Goal: Task Accomplishment & Management: Manage account settings

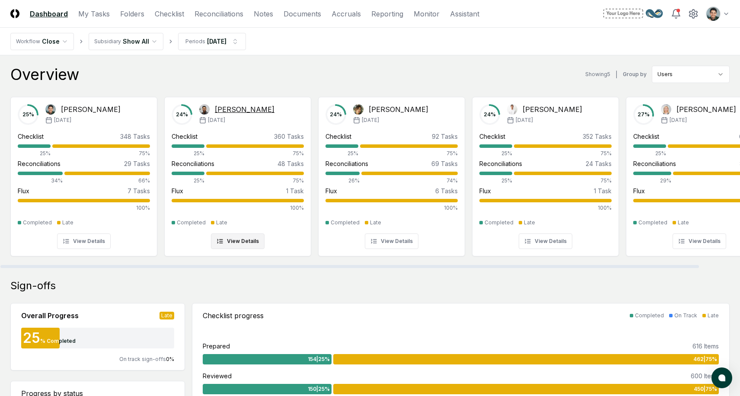
scroll to position [0, 2]
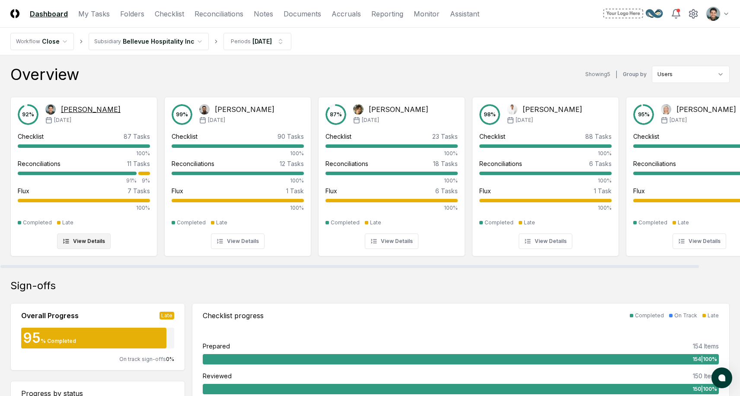
click at [85, 110] on div "[PERSON_NAME]" at bounding box center [91, 109] width 60 height 10
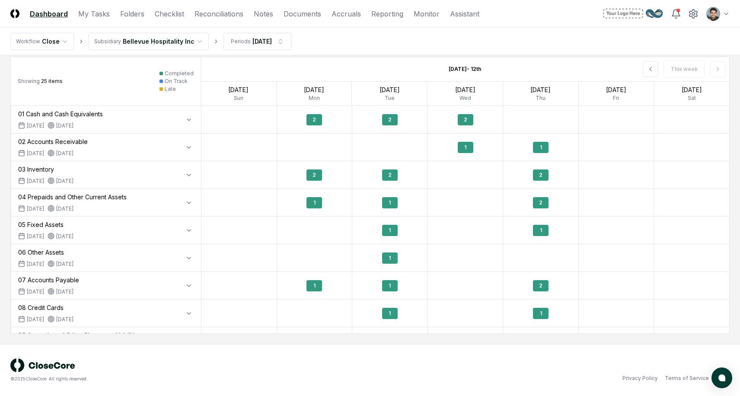
scroll to position [666, 0]
click at [650, 71] on icon at bounding box center [650, 69] width 7 height 7
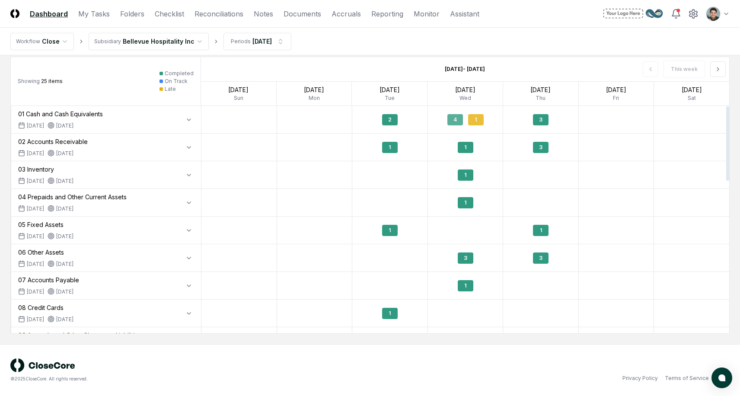
click at [451, 122] on div "4" at bounding box center [456, 119] width 16 height 11
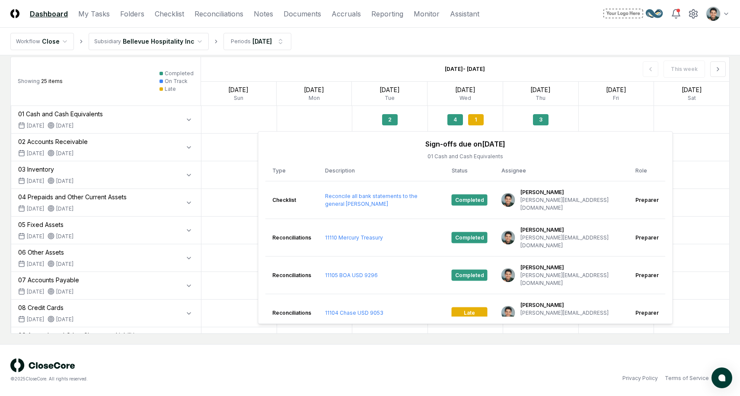
click at [136, 86] on div "Showing 25 items Completed On Track Late" at bounding box center [106, 81] width 190 height 49
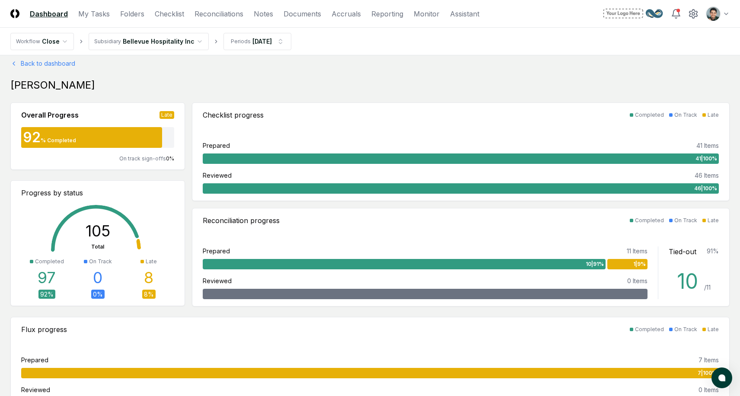
scroll to position [0, 0]
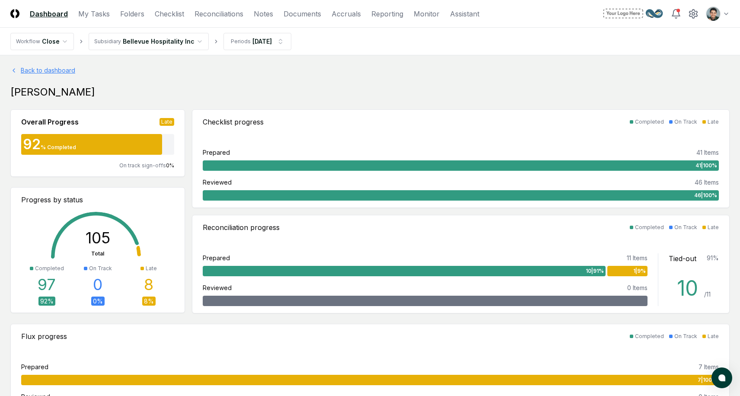
click at [30, 72] on link "Back to dashboard" at bounding box center [369, 70] width 719 height 9
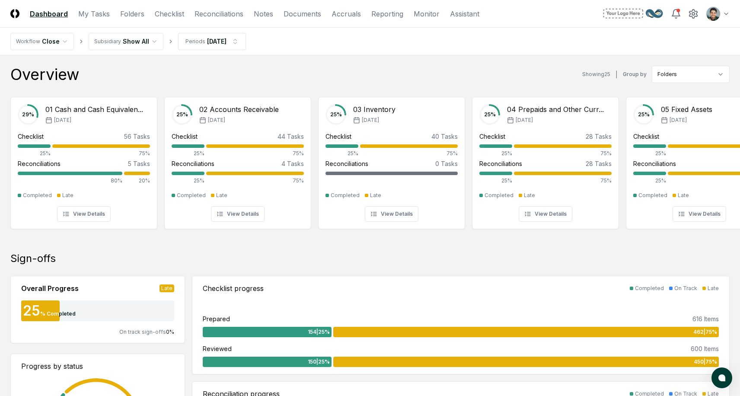
click at [675, 83] on div "Overview Showing 25 | Group by Folders 29 % 01 Cash and Cash Equivalen... [DATE…" at bounding box center [369, 154] width 719 height 176
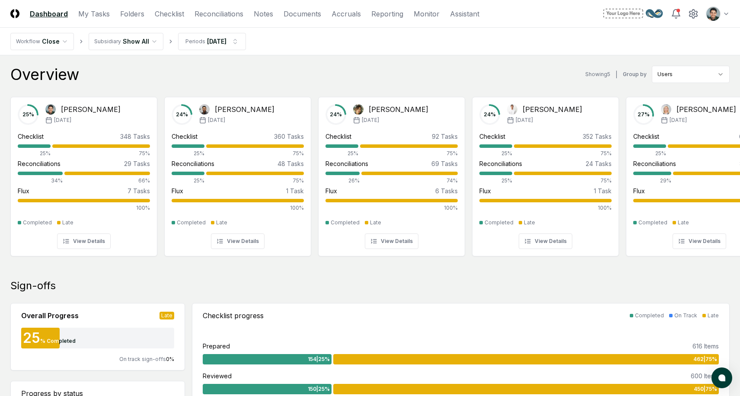
click at [139, 52] on nav "Workflow Close Subsidiary Show All Periods [DATE]" at bounding box center [370, 42] width 740 height 28
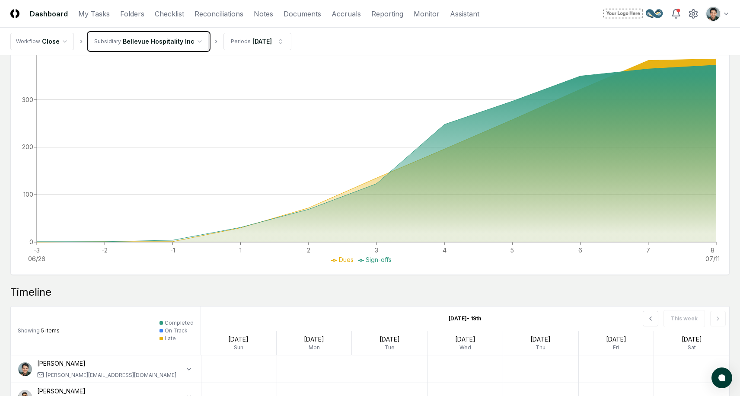
scroll to position [770, 0]
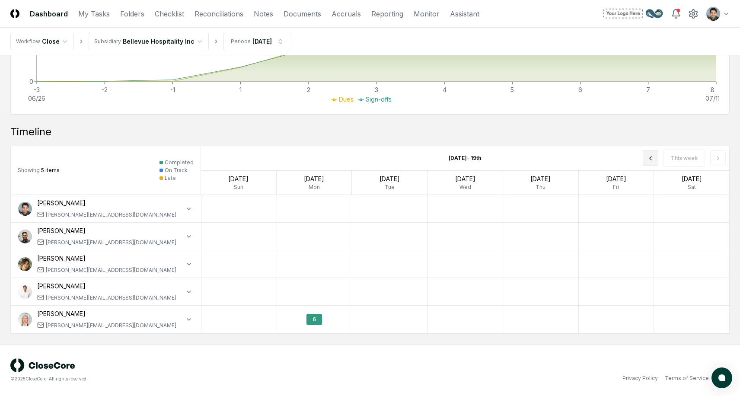
click at [652, 159] on icon at bounding box center [651, 158] width 2 height 3
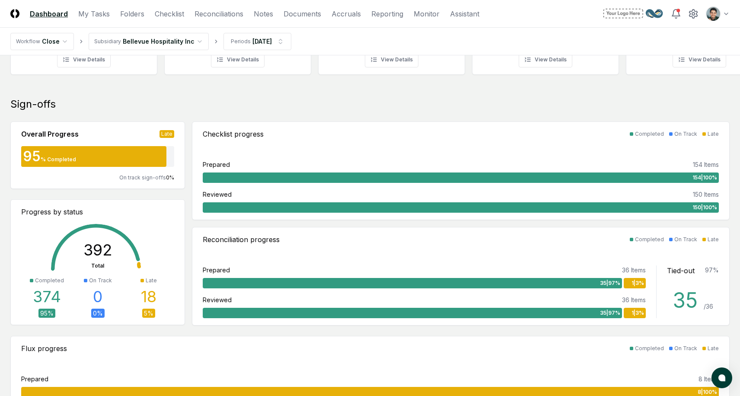
scroll to position [0, 0]
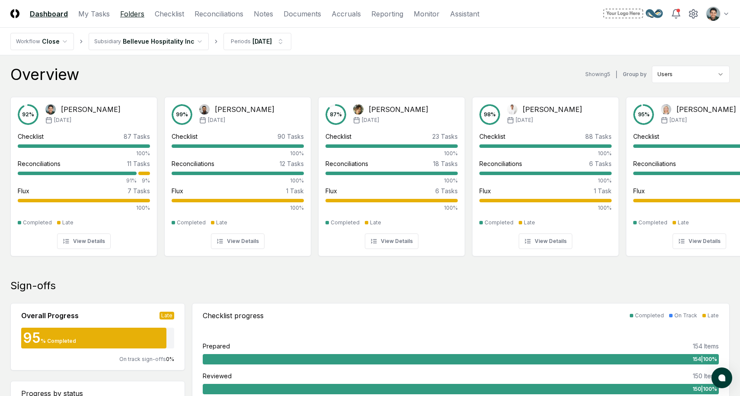
click at [136, 16] on link "Folders" at bounding box center [132, 14] width 24 height 10
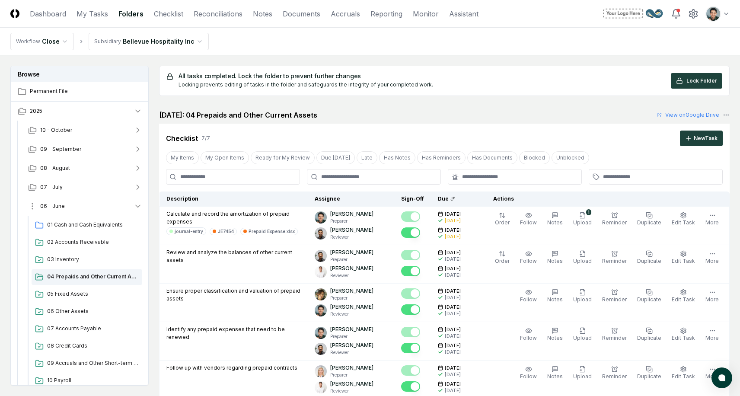
click at [42, 220] on link "View on Google Drive" at bounding box center [39, 221] width 66 height 9
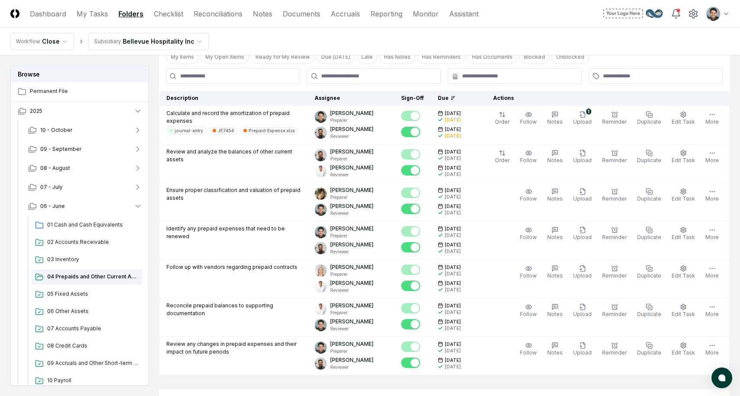
scroll to position [106, 0]
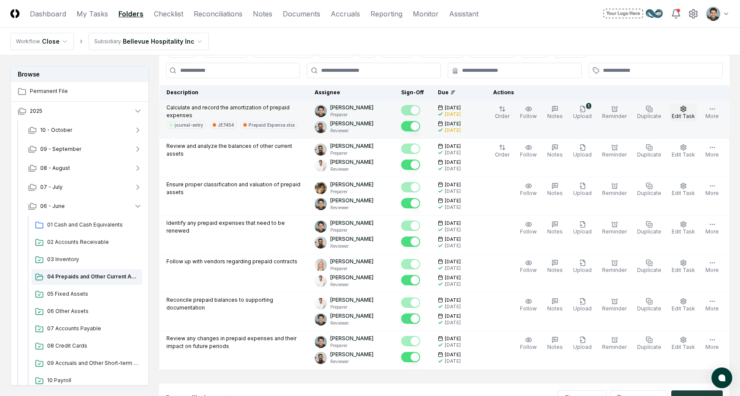
click at [682, 112] on button "Edit Task" at bounding box center [683, 113] width 27 height 18
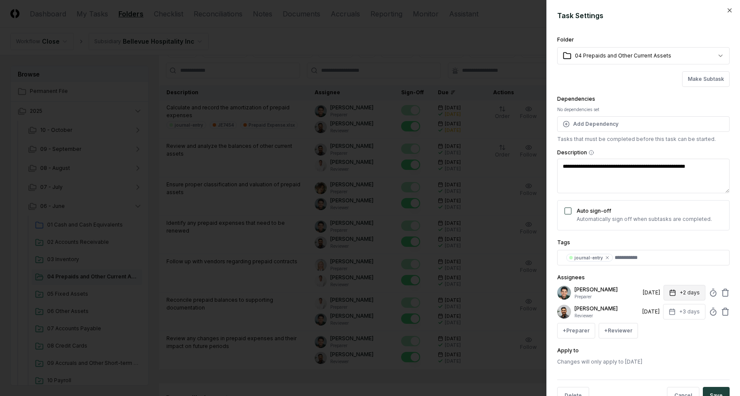
click at [687, 290] on button "+2 days" at bounding box center [685, 293] width 42 height 16
click at [687, 316] on div "Set Deadline * Offset ****** ****" at bounding box center [683, 323] width 93 height 40
click at [661, 278] on div "Assignees [PERSON_NAME] Preparer [DATE] +2 days Set Deadline * Offset ****** **…" at bounding box center [643, 305] width 173 height 66
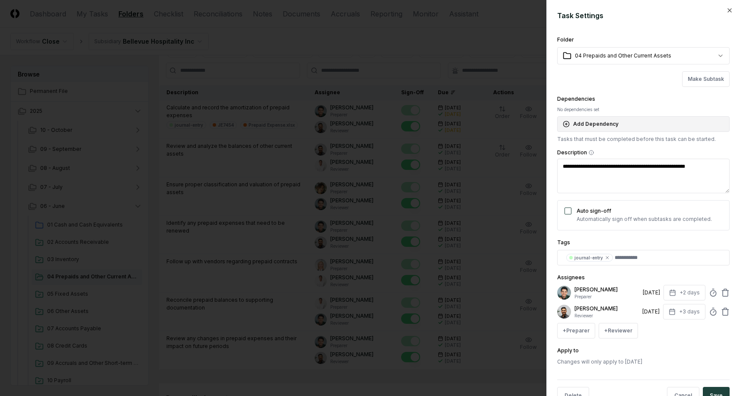
click at [599, 124] on button "Add Dependency" at bounding box center [643, 124] width 173 height 16
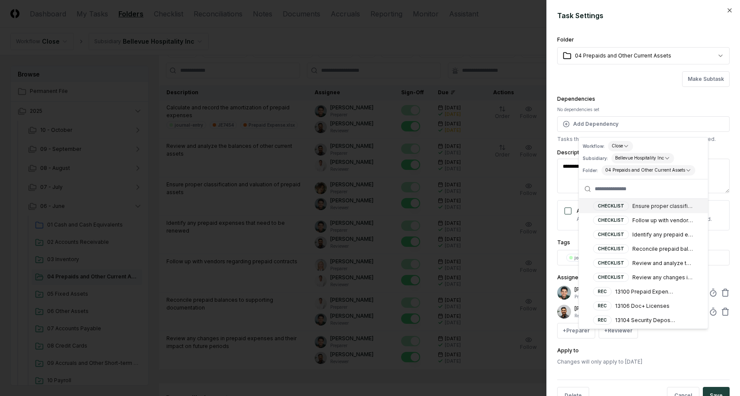
click at [637, 89] on div "**********" at bounding box center [643, 200] width 173 height 331
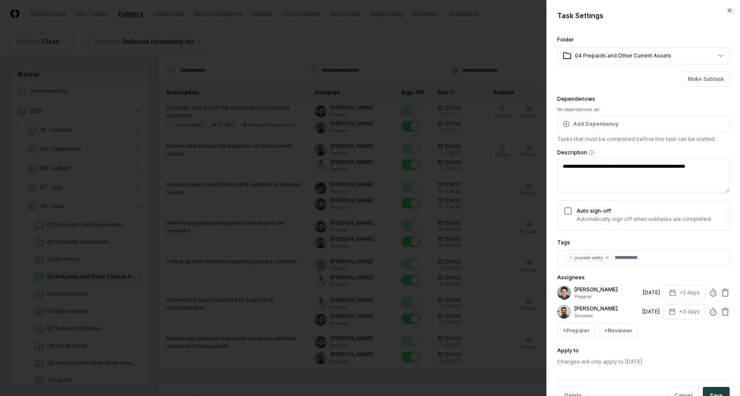
scroll to position [26, 0]
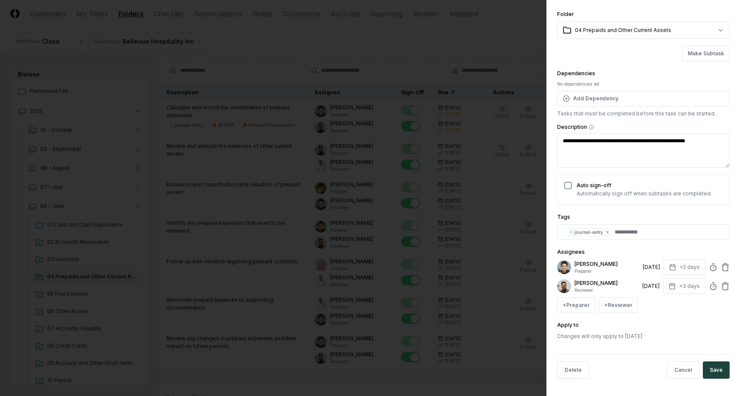
click at [385, 59] on div at bounding box center [370, 198] width 740 height 396
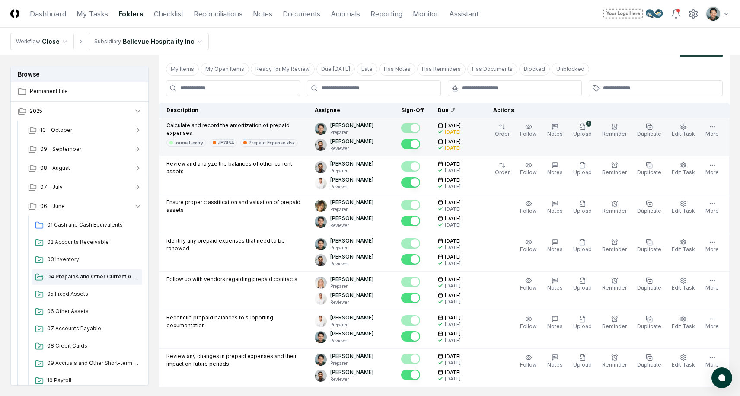
scroll to position [84, 0]
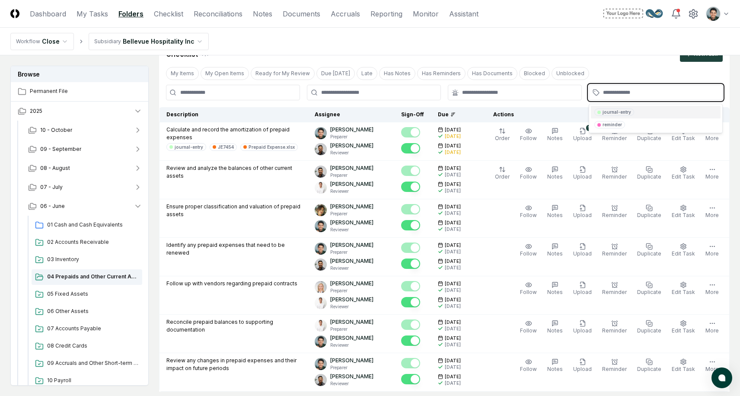
click at [615, 89] on input "text" at bounding box center [660, 93] width 114 height 8
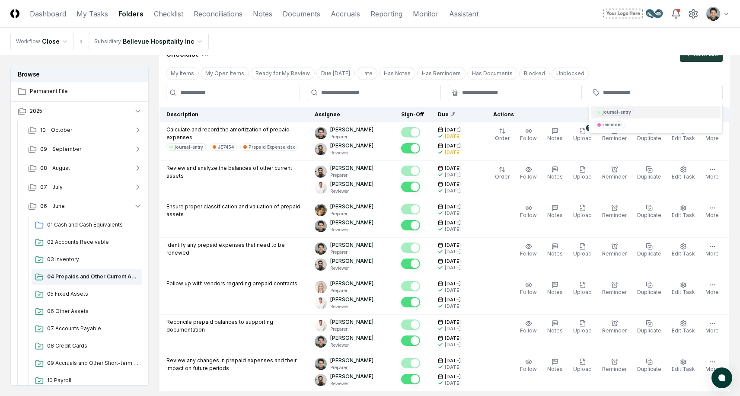
click at [606, 65] on div "My Items My Open Items Ready for My Review Due [DATE] Late Has Notes Has Remind…" at bounding box center [444, 73] width 571 height 16
click at [624, 97] on div at bounding box center [656, 93] width 134 height 16
click at [633, 97] on div at bounding box center [656, 93] width 134 height 16
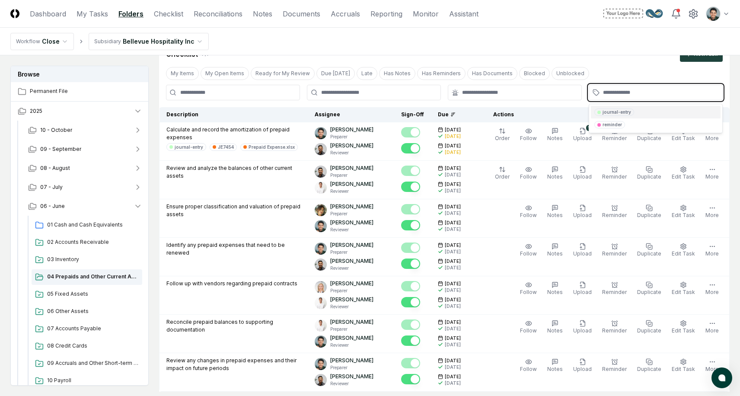
click at [633, 95] on input "text" at bounding box center [660, 93] width 114 height 8
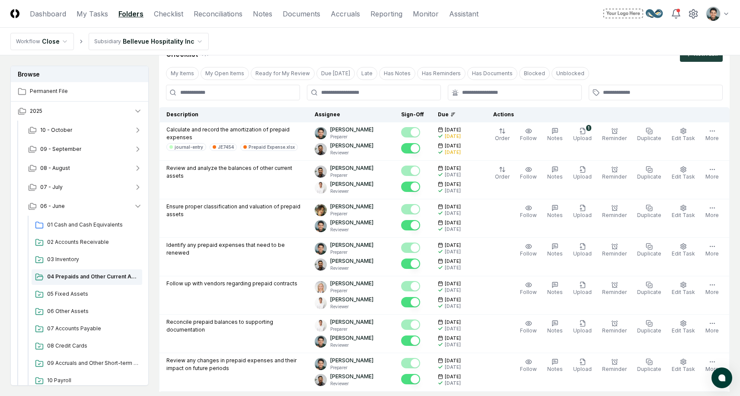
click at [598, 59] on div "Checklist 7 / 7 New Task" at bounding box center [444, 54] width 557 height 16
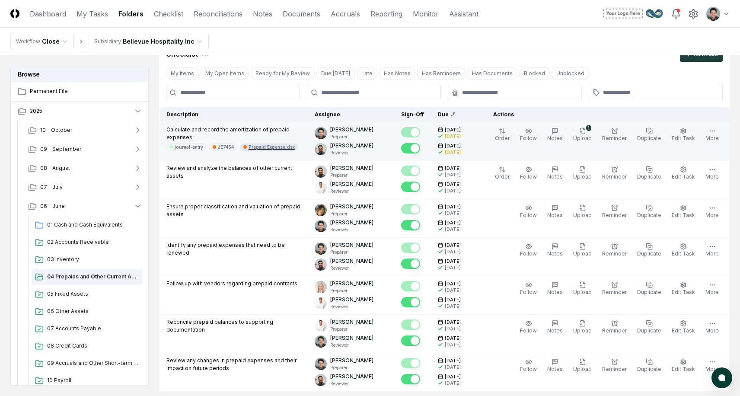
click at [269, 144] on div "Prepaid Expense.xlsx" at bounding box center [272, 147] width 46 height 6
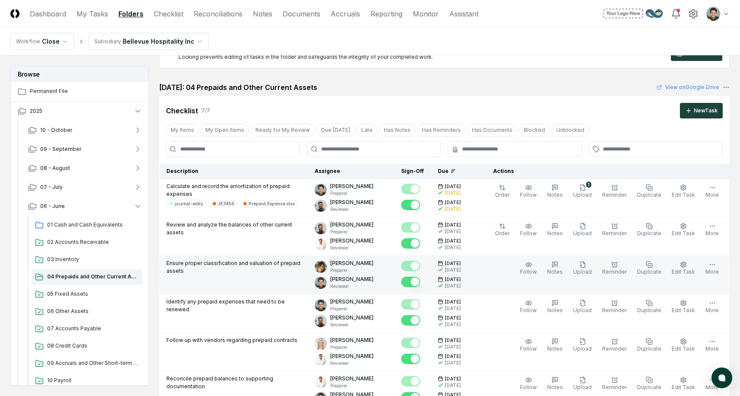
scroll to position [25, 0]
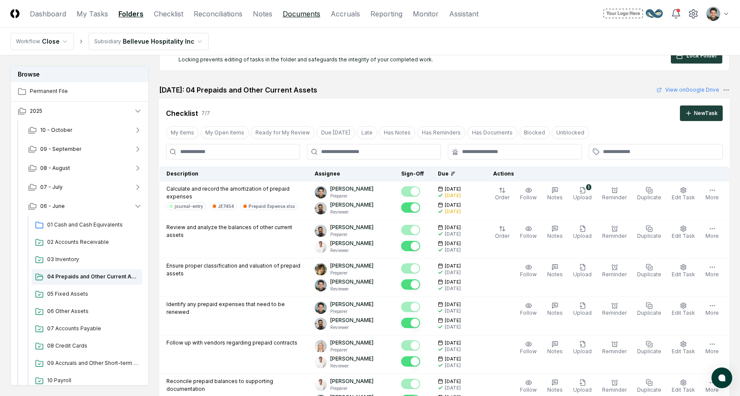
click at [291, 11] on link "Documents" at bounding box center [302, 14] width 38 height 10
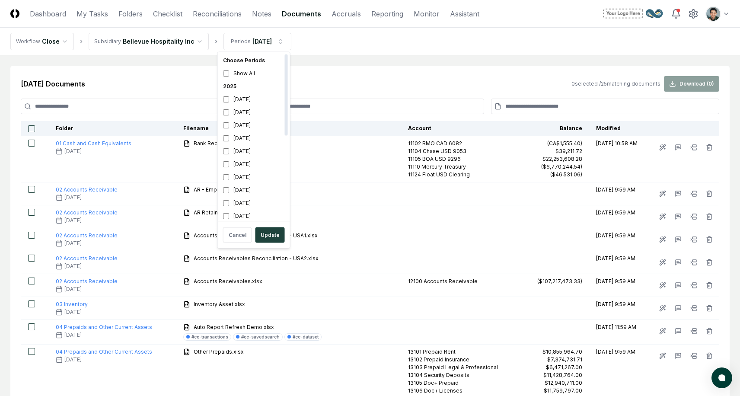
click at [227, 87] on div "2025" at bounding box center [254, 86] width 69 height 13
click at [264, 235] on button "Update" at bounding box center [270, 235] width 29 height 16
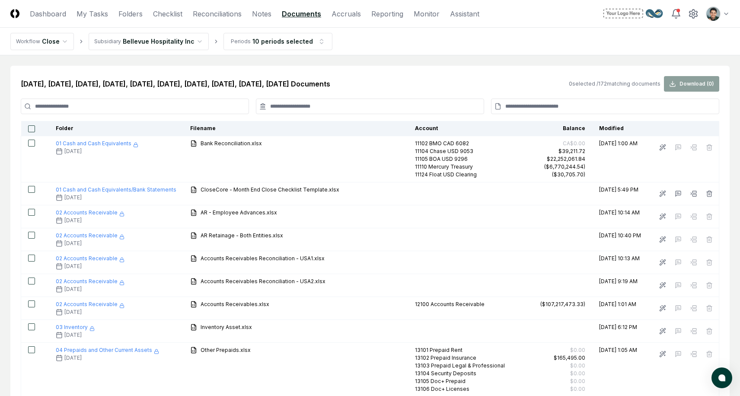
click at [601, 106] on input at bounding box center [605, 107] width 228 height 16
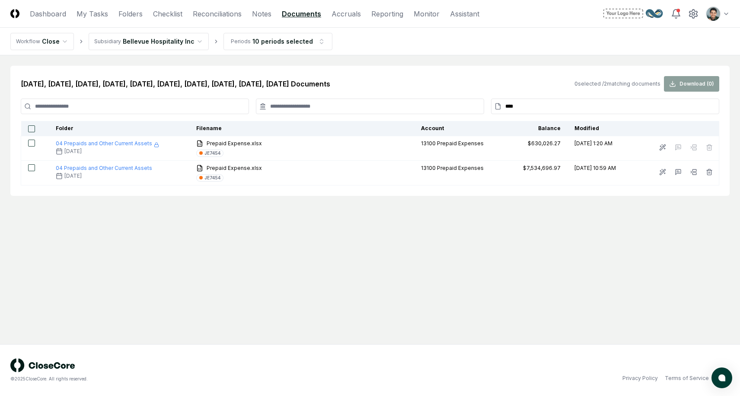
type input "****"
click at [30, 130] on button "button" at bounding box center [31, 128] width 7 height 7
click at [701, 86] on button "Download ( 2 )" at bounding box center [691, 84] width 55 height 16
click at [441, 66] on div "[DATE], [DATE], [DATE], [DATE], [DATE], [DATE], [DATE], [DATE], [DATE], [DATE] …" at bounding box center [369, 131] width 719 height 130
click at [135, 16] on link "Folders" at bounding box center [130, 14] width 24 height 10
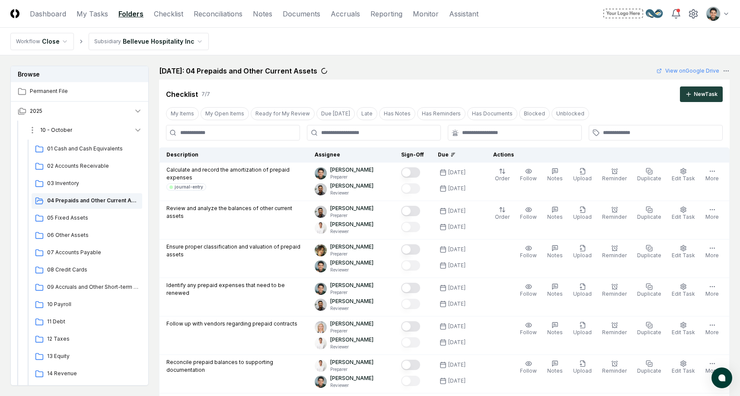
click at [86, 131] on button "10 - October" at bounding box center [85, 130] width 128 height 19
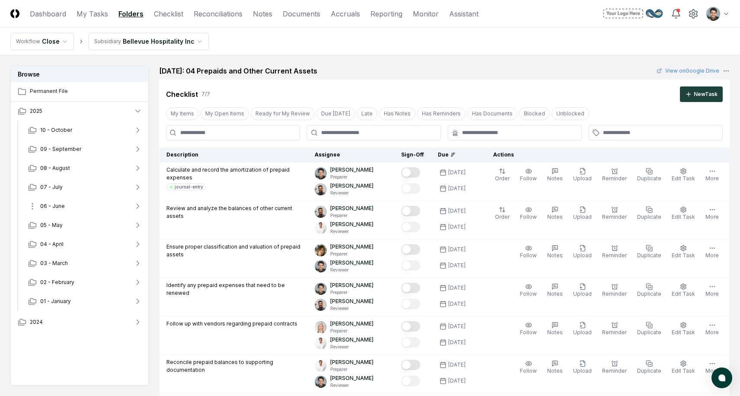
click at [64, 211] on button "06 - June" at bounding box center [85, 206] width 128 height 19
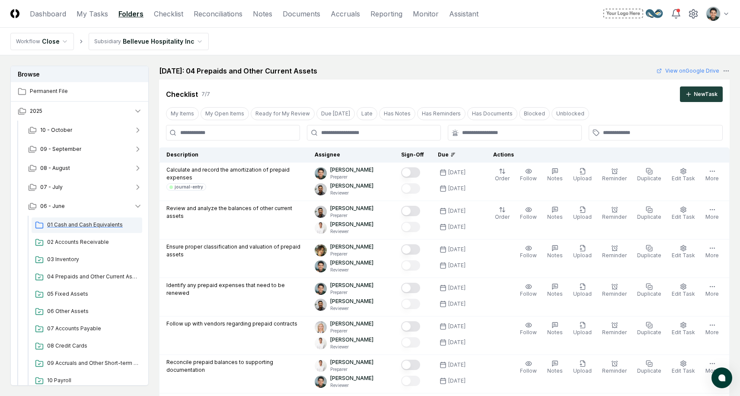
click at [71, 227] on span "01 Cash and Cash Equivalents" at bounding box center [93, 225] width 92 height 8
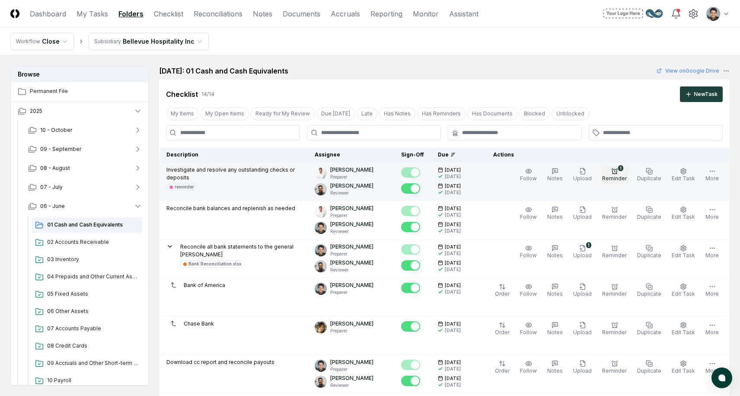
click at [623, 170] on div "1" at bounding box center [620, 168] width 5 height 6
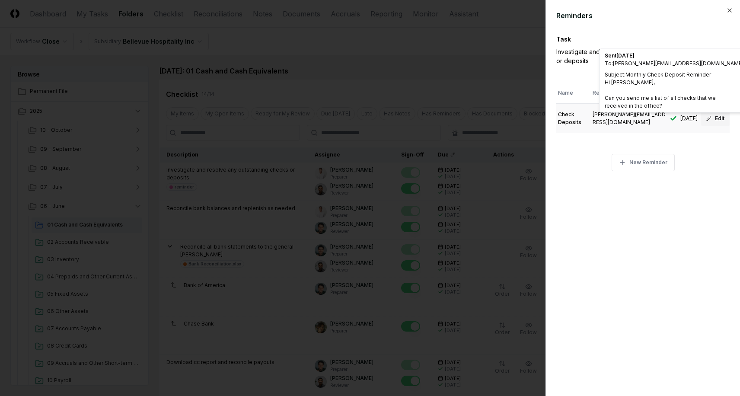
click at [709, 115] on button "Edit" at bounding box center [715, 119] width 29 height 16
type input "**********"
type input "**"
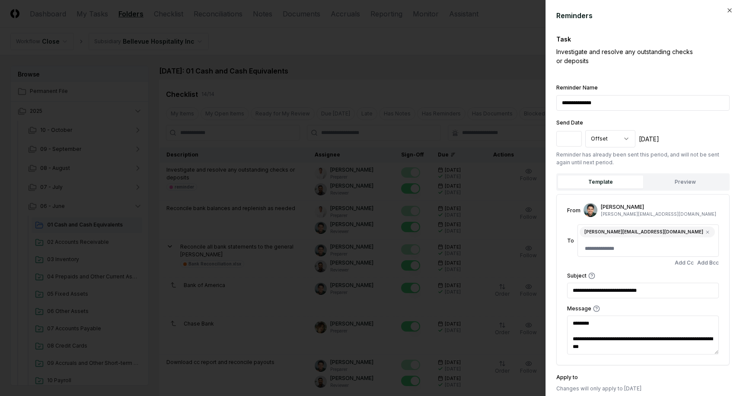
click at [408, 55] on div at bounding box center [370, 198] width 740 height 396
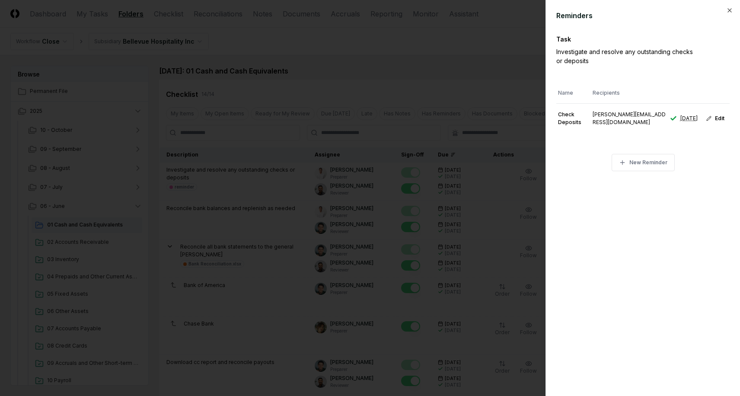
click at [433, 64] on div at bounding box center [370, 198] width 740 height 396
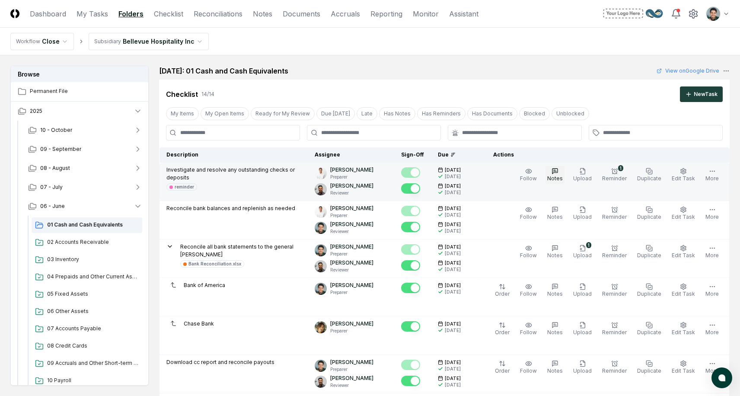
click at [562, 176] on span "Notes" at bounding box center [555, 178] width 16 height 6
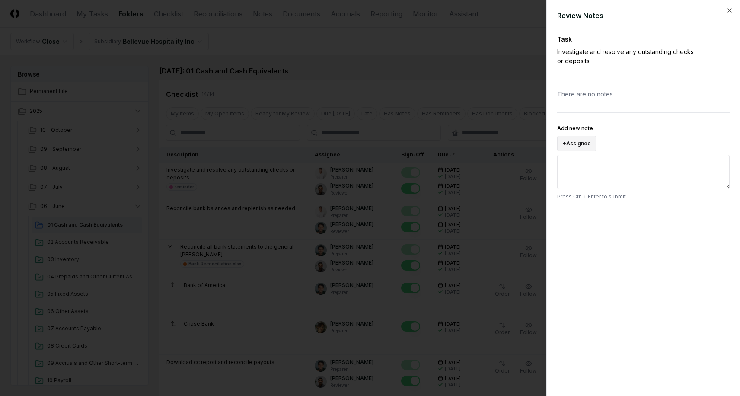
click at [568, 145] on button "+ Assignee" at bounding box center [576, 144] width 39 height 16
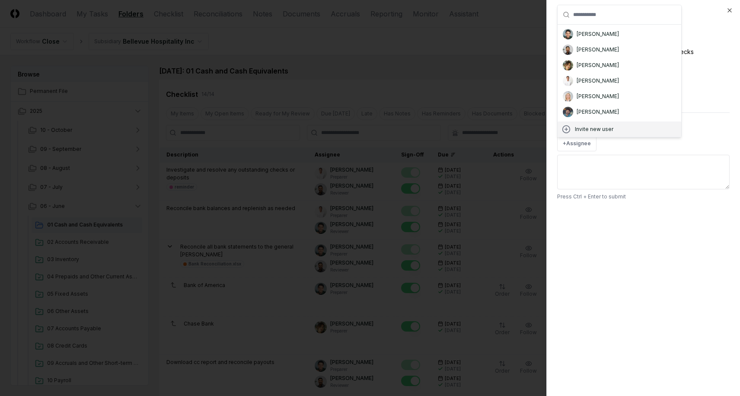
click at [590, 236] on div "Review Notes Task Investigate and resolve any outstanding checks or deposits Th…" at bounding box center [644, 198] width 194 height 396
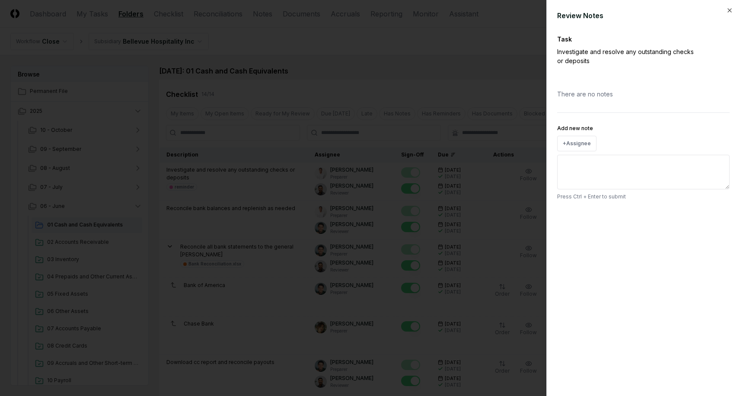
click at [406, 90] on div at bounding box center [370, 198] width 740 height 396
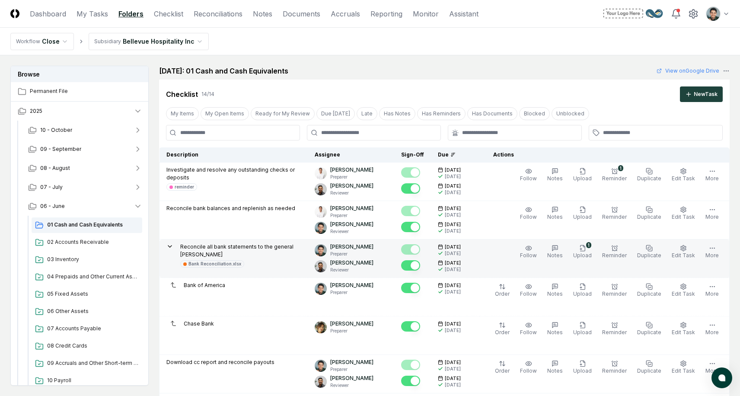
click at [286, 250] on p "Reconcile all bank statements to the general [PERSON_NAME]" at bounding box center [240, 251] width 121 height 16
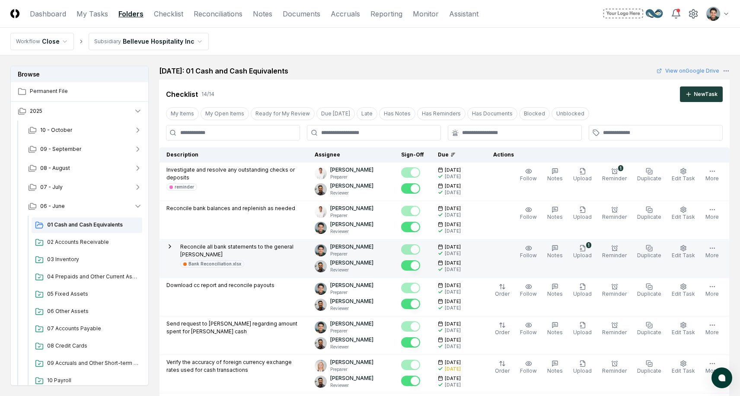
click at [281, 247] on p "Reconcile all bank statements to the general [PERSON_NAME]" at bounding box center [240, 251] width 121 height 16
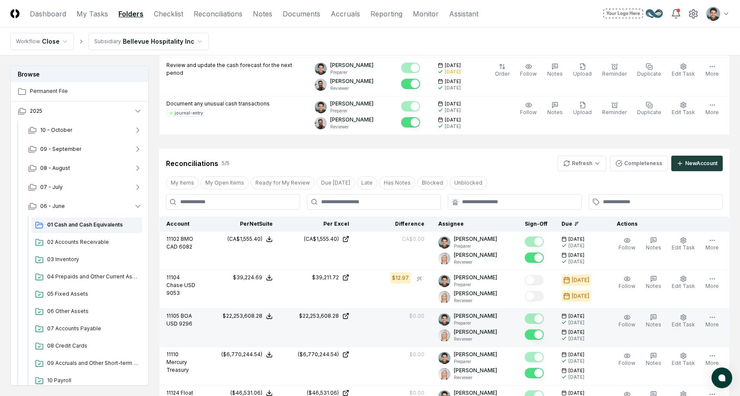
scroll to position [575, 0]
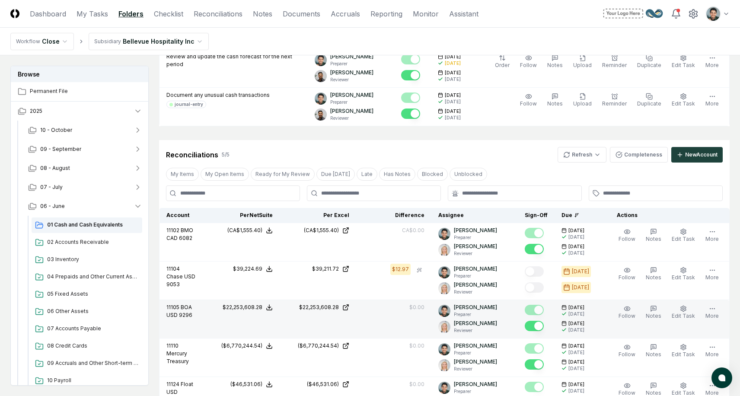
click at [203, 316] on td "$22,253,608.28" at bounding box center [241, 319] width 77 height 38
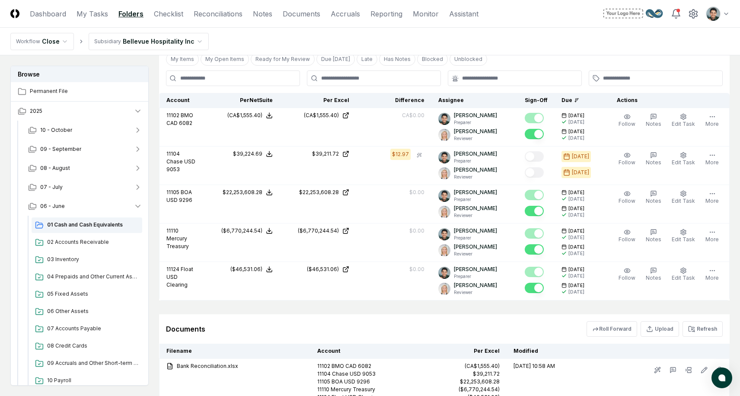
scroll to position [699, 0]
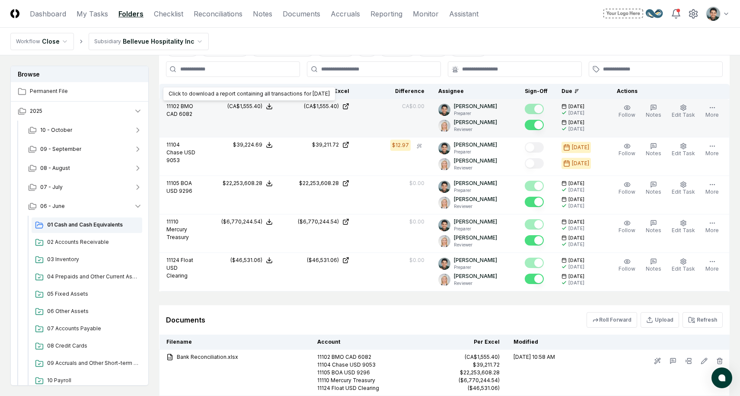
click at [273, 109] on icon at bounding box center [269, 106] width 7 height 7
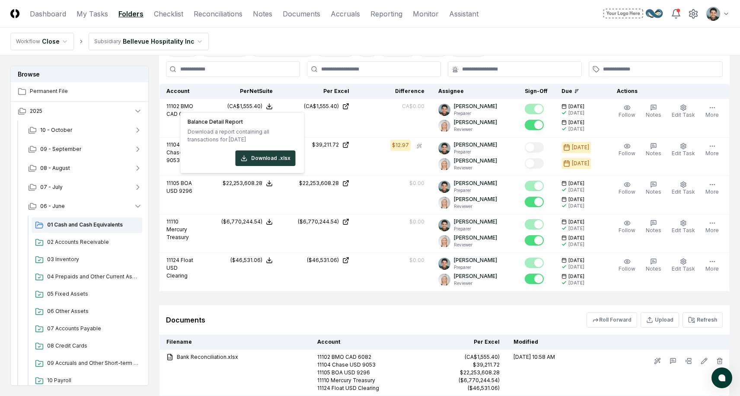
click at [262, 88] on th "Per NetSuite" at bounding box center [241, 91] width 77 height 15
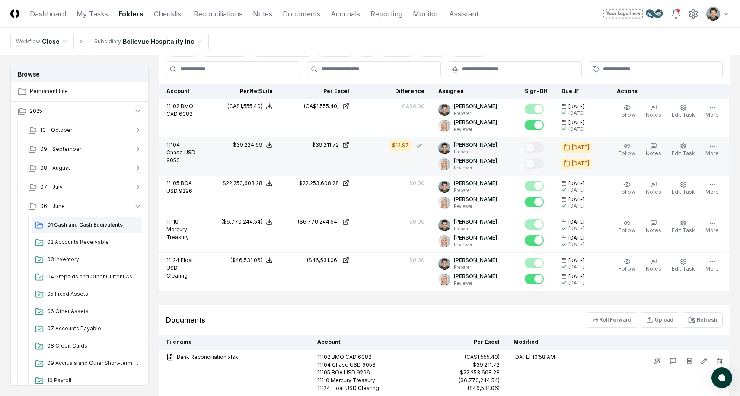
click at [271, 147] on icon at bounding box center [269, 144] width 7 height 7
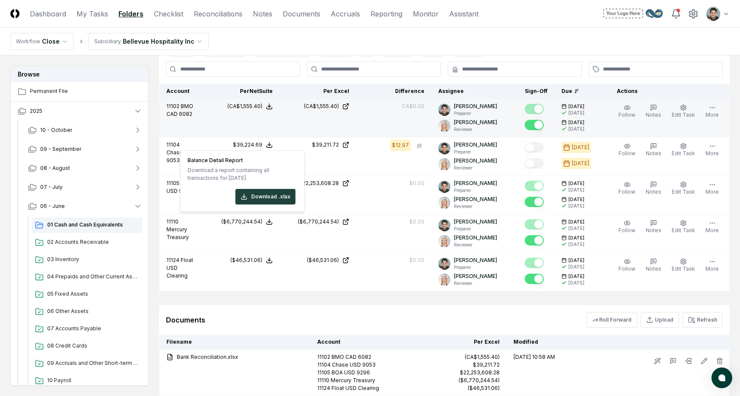
click at [226, 125] on td "(CA$1,555.40)" at bounding box center [241, 118] width 77 height 38
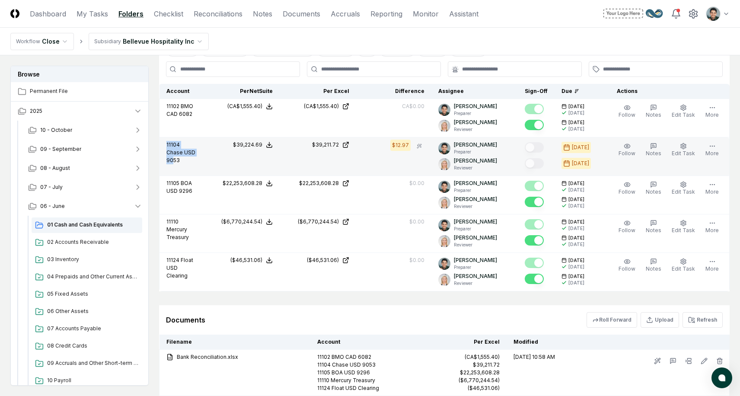
drag, startPoint x: 167, startPoint y: 141, endPoint x: 185, endPoint y: 154, distance: 22.0
click at [185, 154] on p "11104 Chase USD 9053" at bounding box center [181, 152] width 30 height 23
click at [185, 154] on span "Chase USD 9053" at bounding box center [180, 156] width 29 height 14
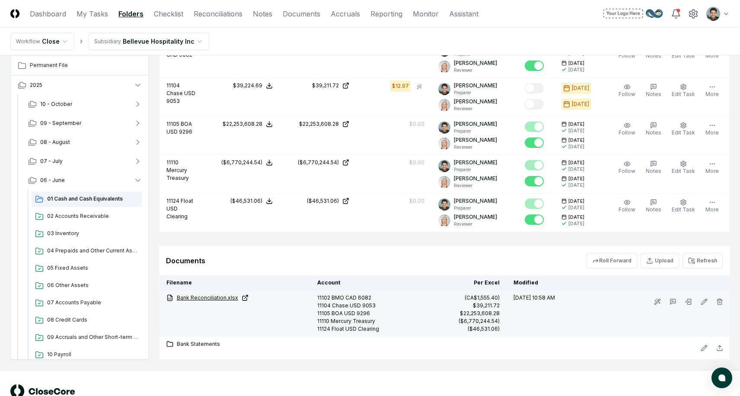
scroll to position [773, 0]
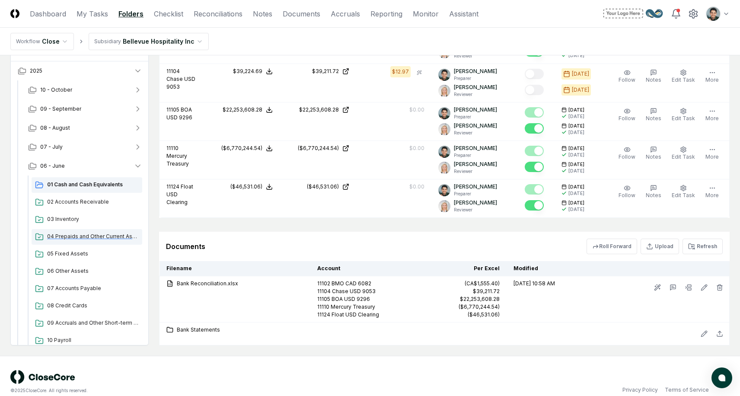
click at [111, 237] on span "04 Prepaids and Other Current Assets" at bounding box center [93, 237] width 92 height 8
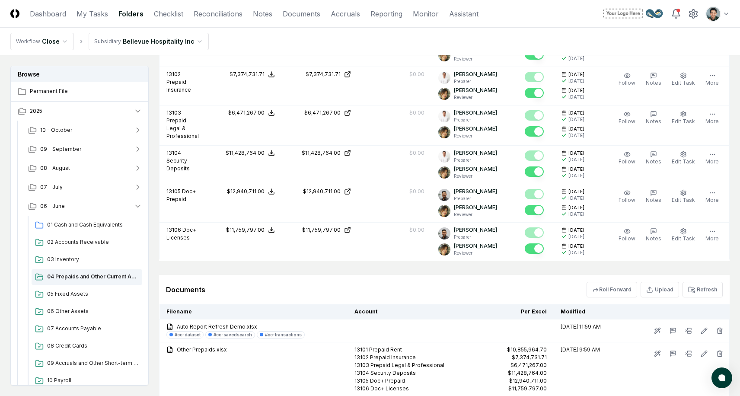
scroll to position [670, 0]
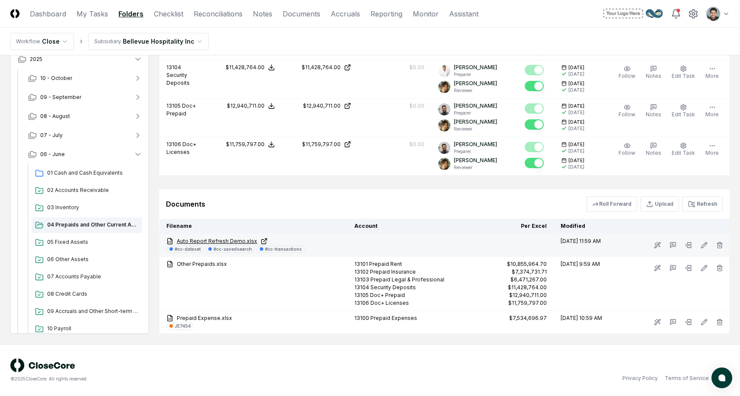
click at [225, 242] on link "Auto Report Refresh Demo.xlsx" at bounding box center [253, 241] width 174 height 8
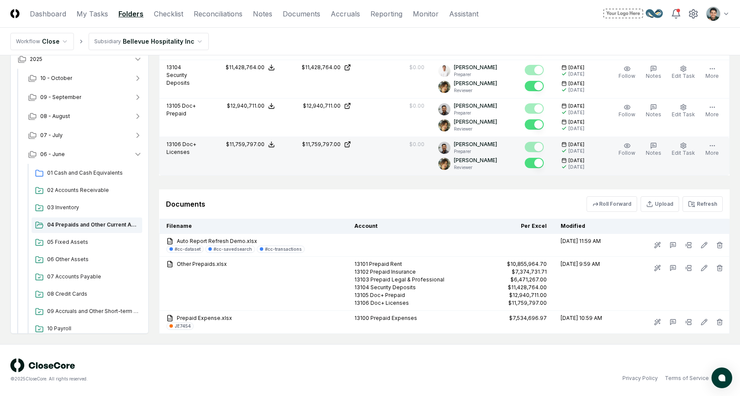
click at [272, 147] on icon at bounding box center [271, 146] width 5 height 2
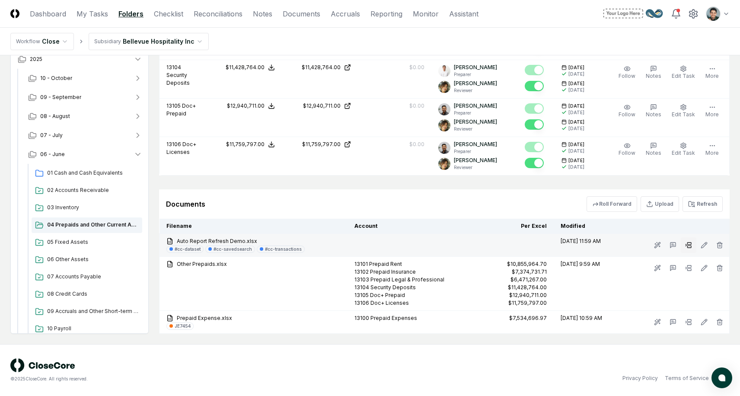
click at [686, 249] on button at bounding box center [689, 245] width 16 height 16
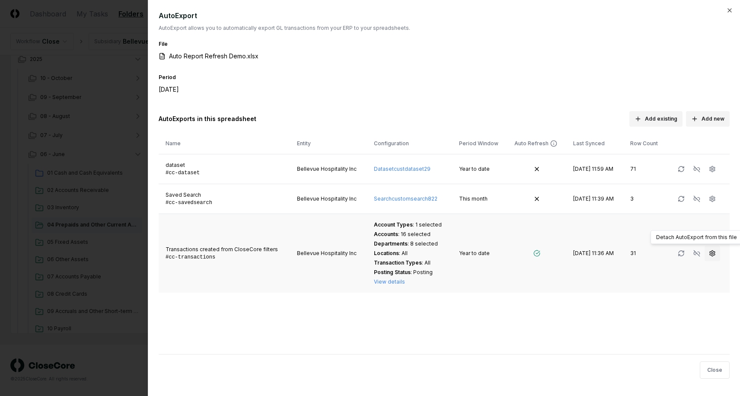
click at [707, 250] on button "button" at bounding box center [713, 254] width 16 height 16
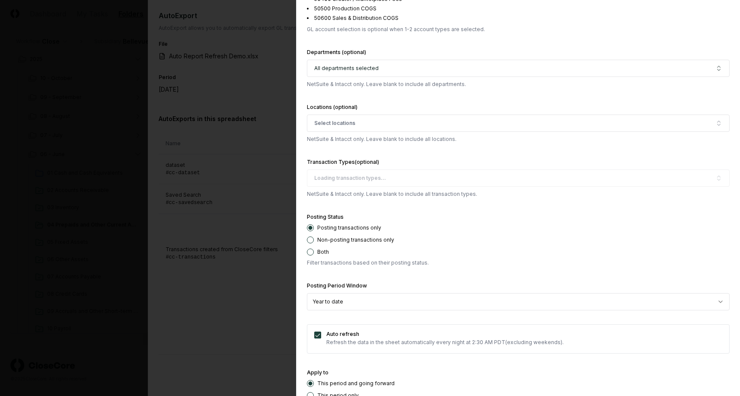
scroll to position [583, 0]
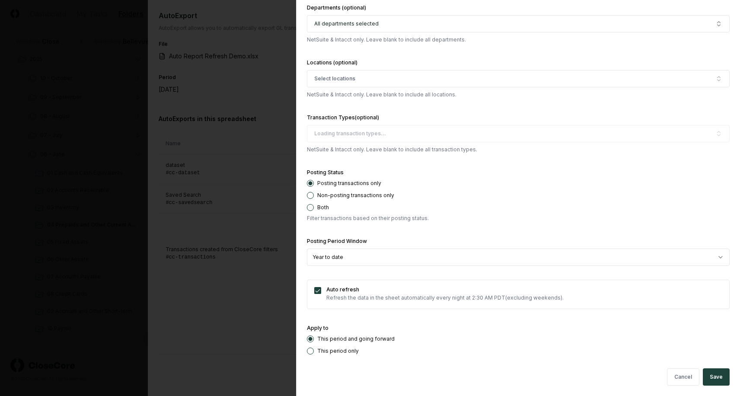
select select "******"
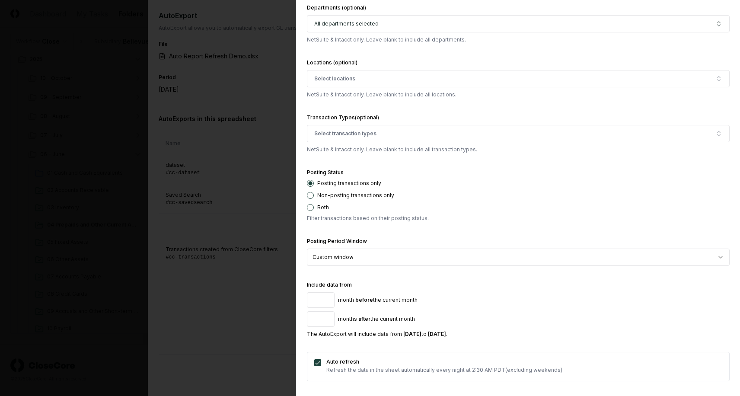
click at [324, 299] on input "*" at bounding box center [321, 300] width 28 height 16
type input "*"
click at [324, 299] on input "*" at bounding box center [321, 300] width 28 height 16
type input "*"
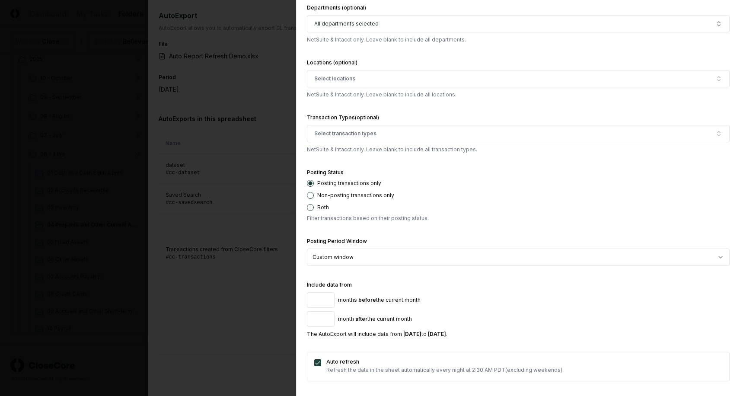
click at [326, 316] on input "*" at bounding box center [321, 319] width 28 height 16
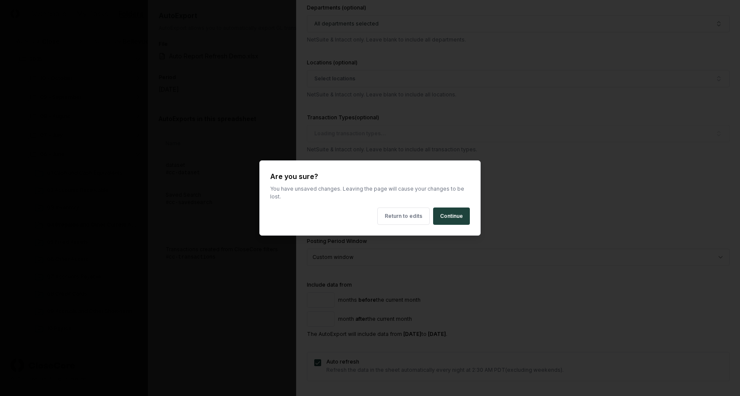
click at [444, 212] on button "Continue" at bounding box center [451, 216] width 37 height 17
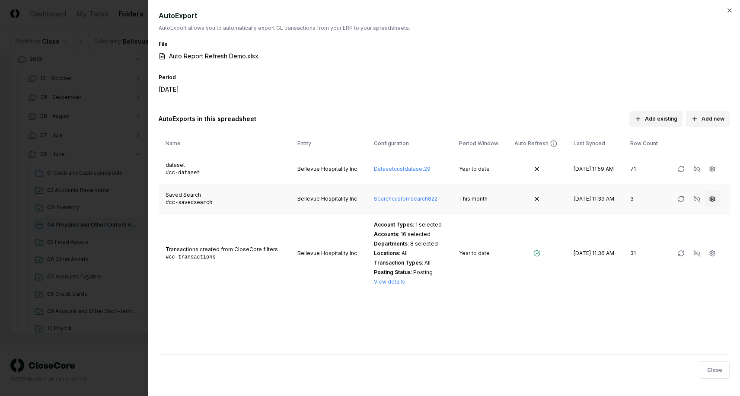
click at [712, 198] on circle "button" at bounding box center [713, 199] width 2 height 2
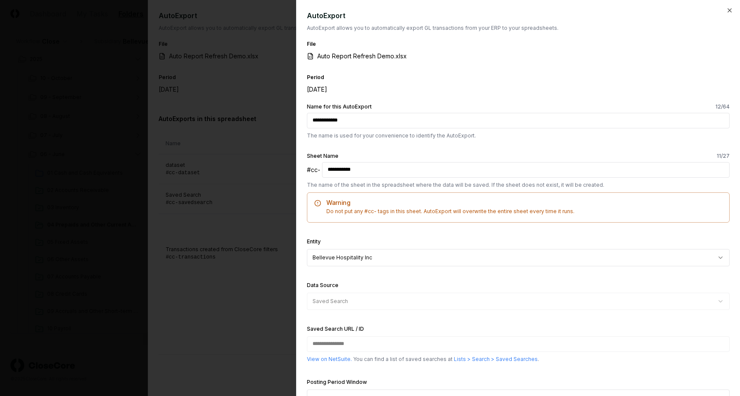
click at [344, 174] on input "**********" at bounding box center [526, 170] width 408 height 16
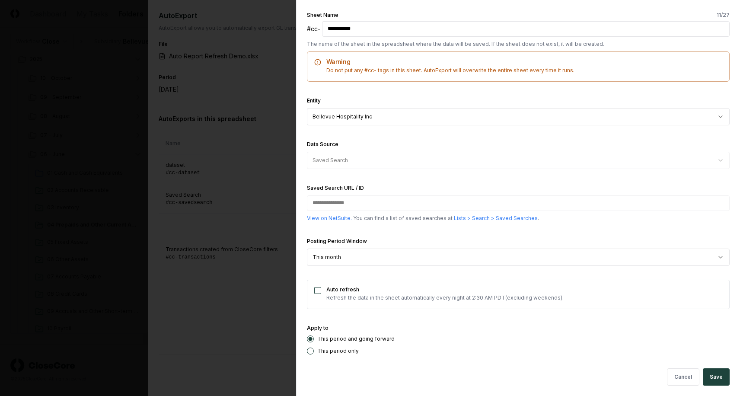
scroll to position [140, 0]
click at [276, 181] on div at bounding box center [370, 198] width 740 height 396
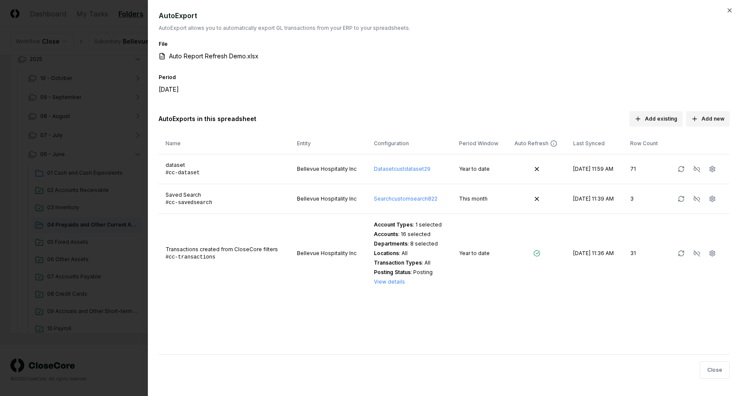
click at [99, 109] on div at bounding box center [370, 198] width 740 height 396
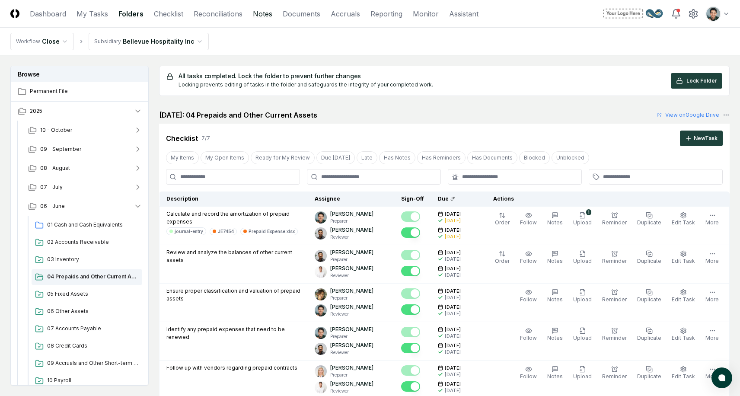
click at [259, 15] on link "Notes" at bounding box center [262, 14] width 19 height 10
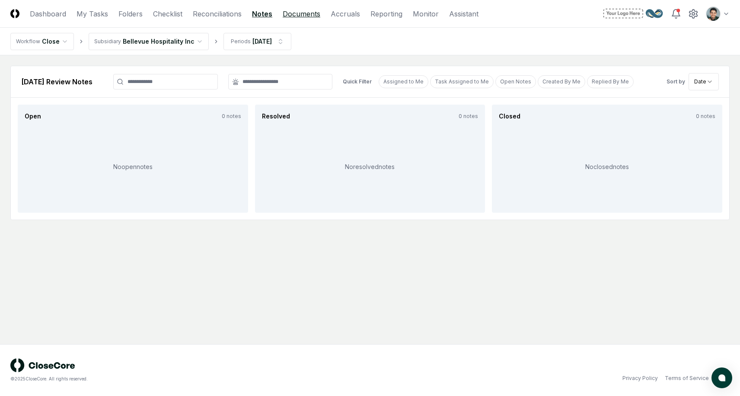
click at [301, 16] on link "Documents" at bounding box center [302, 14] width 38 height 10
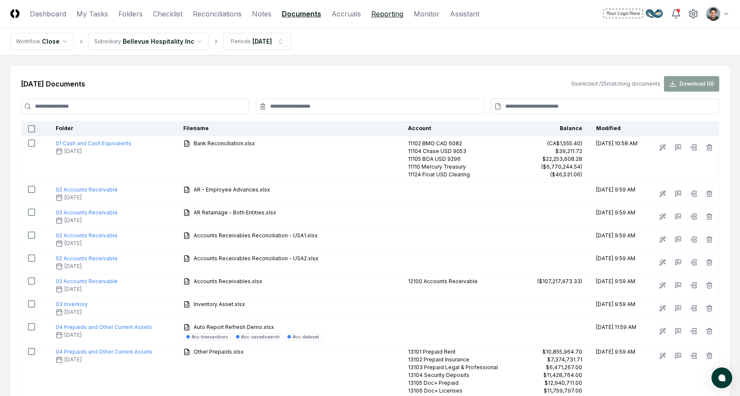
click at [378, 14] on link "Reporting" at bounding box center [387, 14] width 32 height 10
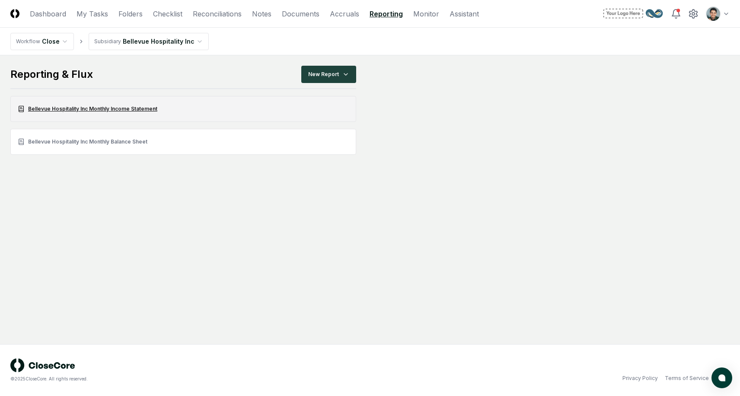
click at [58, 114] on link "Bellevue Hospitality Inc Monthly Income Statement" at bounding box center [183, 109] width 346 height 26
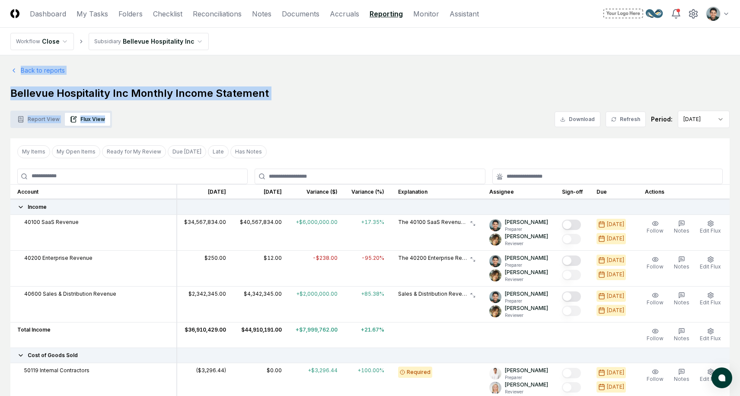
drag, startPoint x: 310, startPoint y: 103, endPoint x: 269, endPoint y: 53, distance: 64.6
click at [319, 89] on h1 "Bellevue Hospitality Inc Monthly Income Statement" at bounding box center [369, 93] width 719 height 14
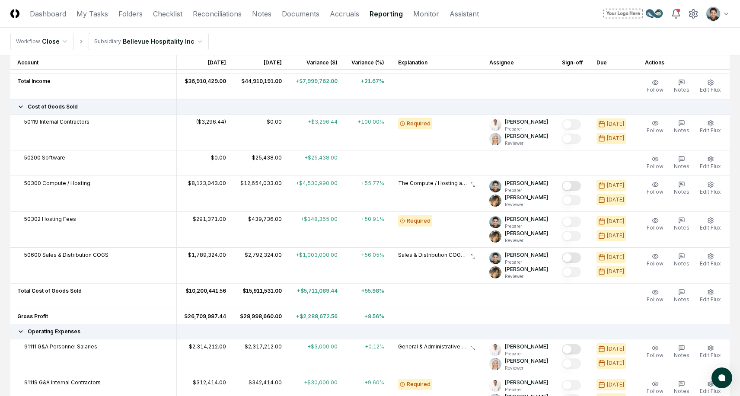
scroll to position [256, 0]
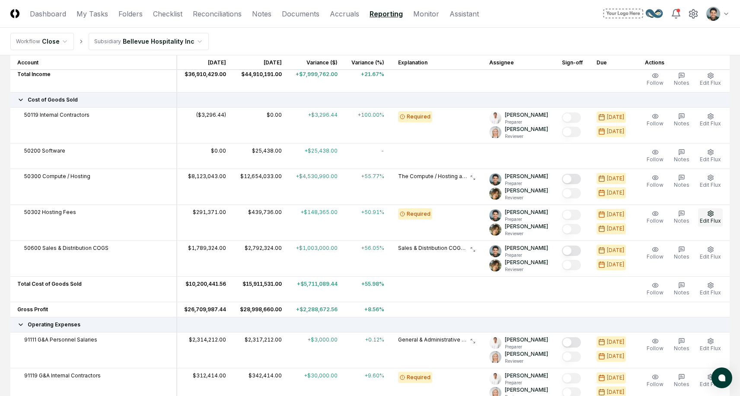
click at [708, 217] on button "Edit Flux" at bounding box center [710, 217] width 25 height 18
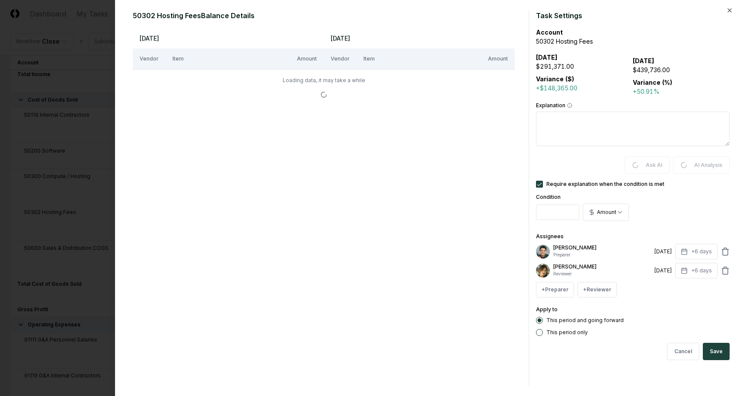
click at [57, 105] on div at bounding box center [370, 198] width 740 height 396
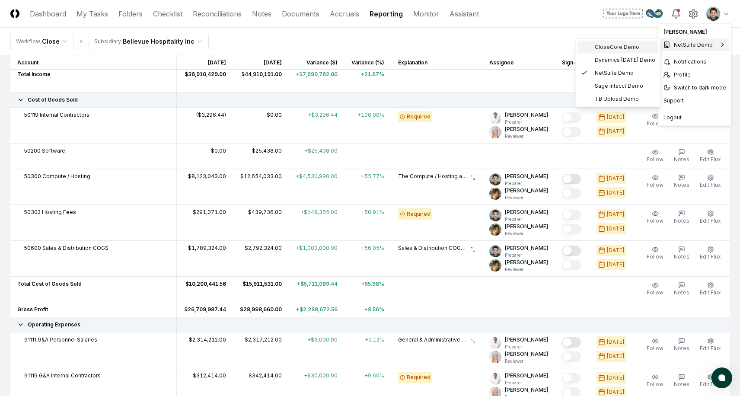
click at [626, 50] on span "CloseCore Demo" at bounding box center [617, 47] width 45 height 8
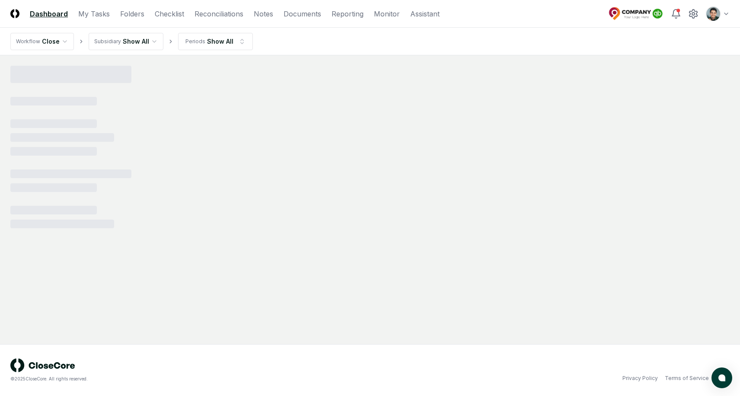
click at [226, 39] on html "CloseCore Dashboard My Tasks Folders Checklist Reconciliations Notes Documents …" at bounding box center [370, 198] width 740 height 396
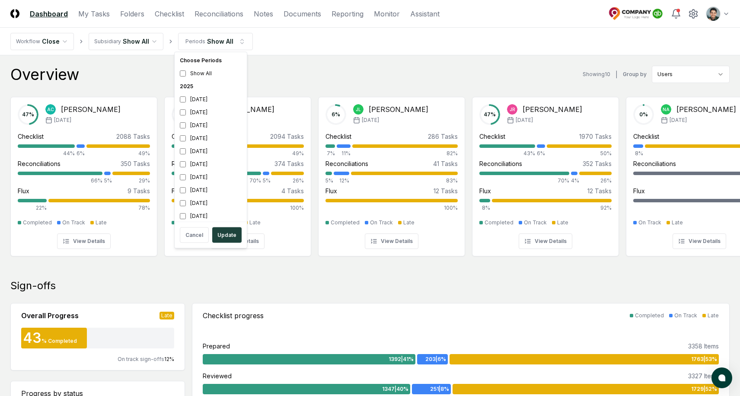
click at [231, 231] on button "Update" at bounding box center [226, 235] width 29 height 16
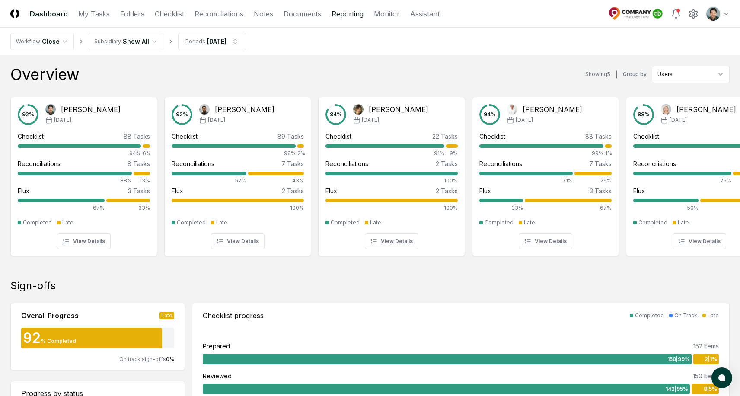
click at [337, 13] on link "Reporting" at bounding box center [348, 14] width 32 height 10
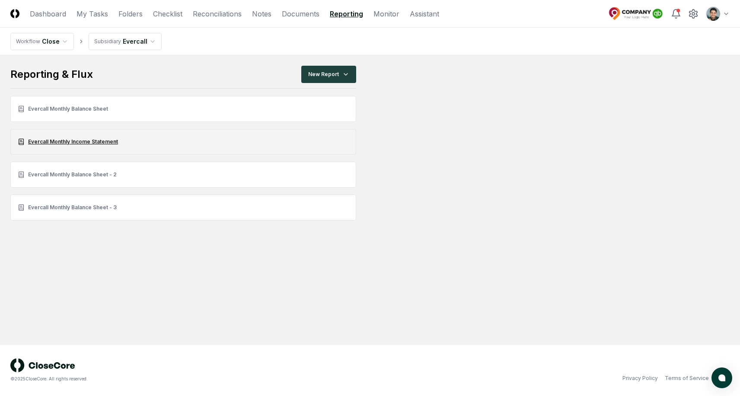
click at [92, 143] on link "Evercall Monthly Income Statement" at bounding box center [183, 142] width 346 height 26
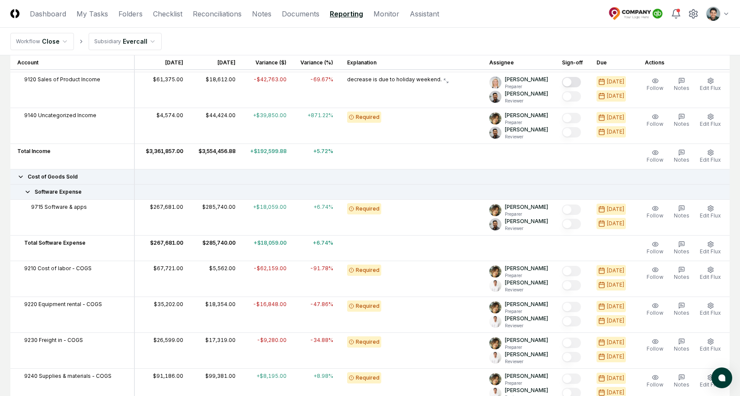
scroll to position [371, 0]
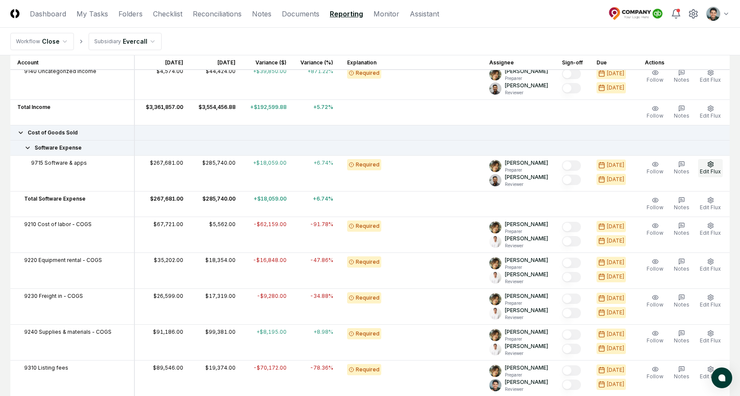
click at [722, 166] on button "Edit Flux" at bounding box center [710, 168] width 25 height 18
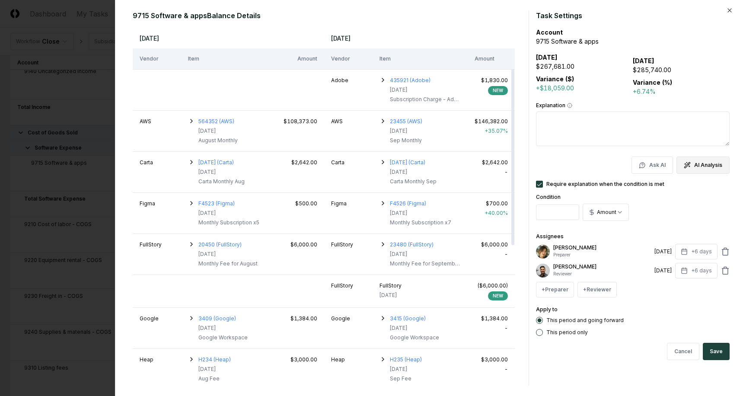
click at [703, 162] on button "AI Analysis" at bounding box center [703, 165] width 53 height 17
type textarea "**********"
type textarea "*"
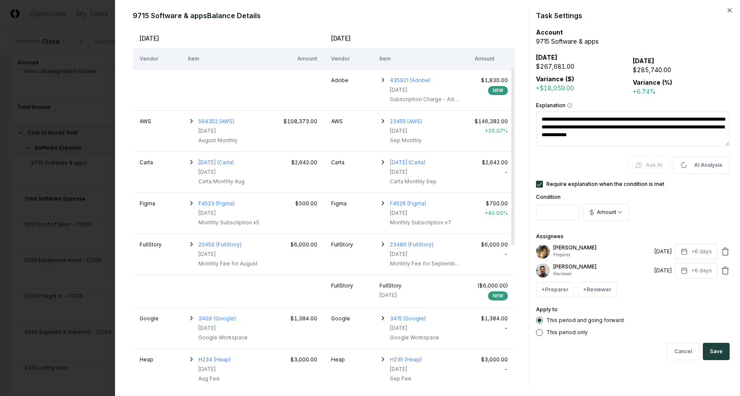
type textarea "**********"
type textarea "*"
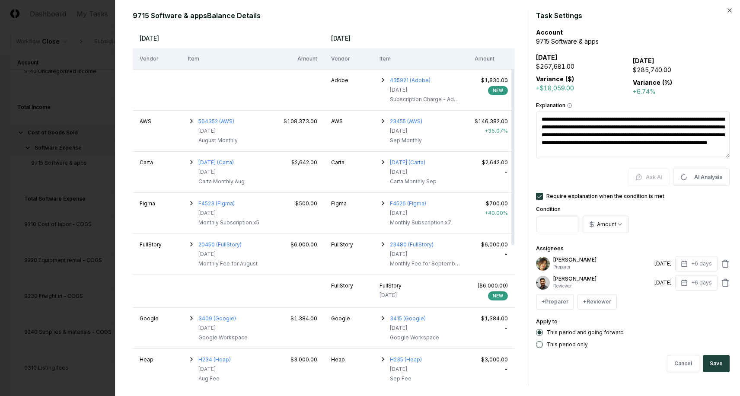
type textarea "**********"
type textarea "*"
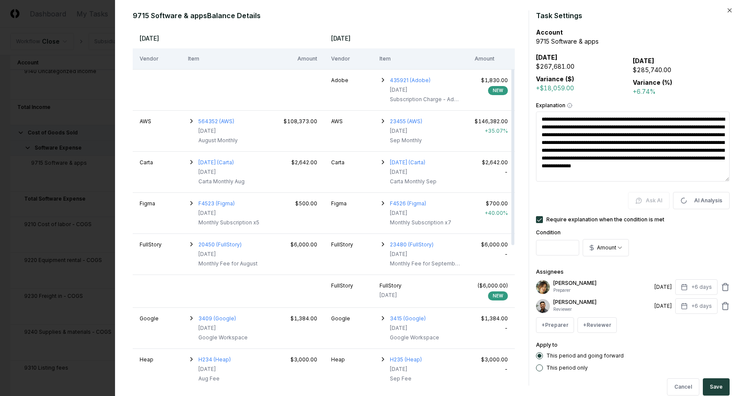
type textarea "**********"
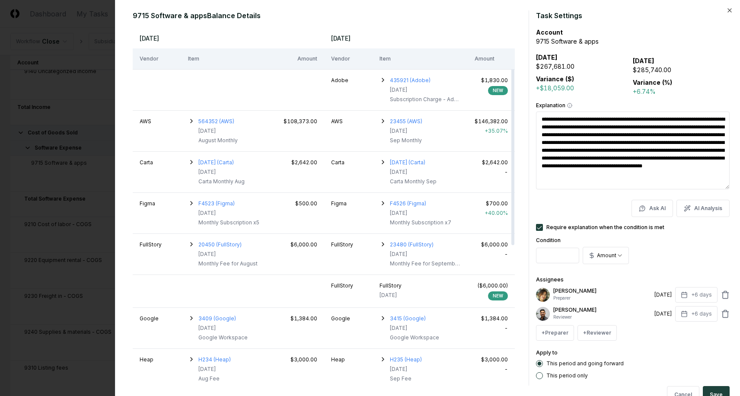
drag, startPoint x: 547, startPoint y: 127, endPoint x: 559, endPoint y: 127, distance: 11.2
click at [559, 127] on textarea "**********" at bounding box center [633, 151] width 194 height 78
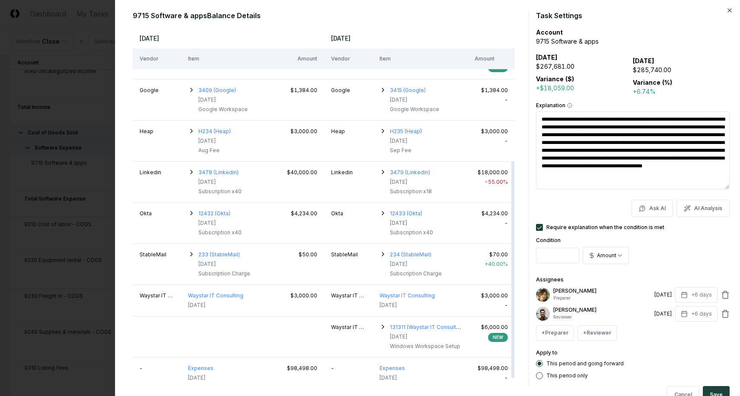
scroll to position [231, 0]
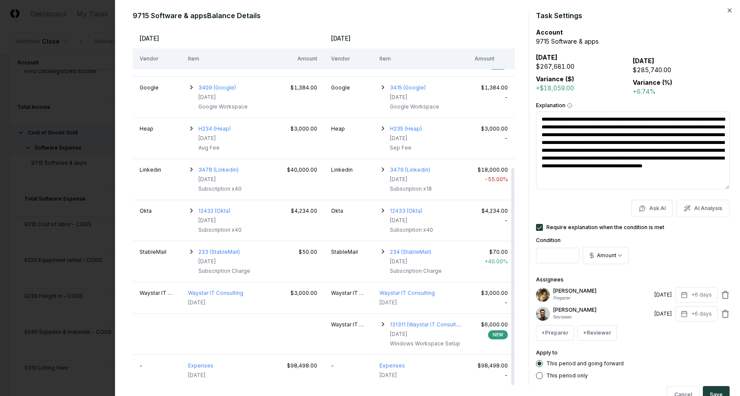
drag, startPoint x: 554, startPoint y: 114, endPoint x: 561, endPoint y: 161, distance: 47.6
click at [561, 160] on textarea "**********" at bounding box center [633, 151] width 194 height 78
click at [561, 161] on textarea "**********" at bounding box center [633, 151] width 194 height 78
drag, startPoint x: 637, startPoint y: 136, endPoint x: 598, endPoint y: 176, distance: 55.7
click at [598, 176] on textarea "**********" at bounding box center [633, 151] width 194 height 78
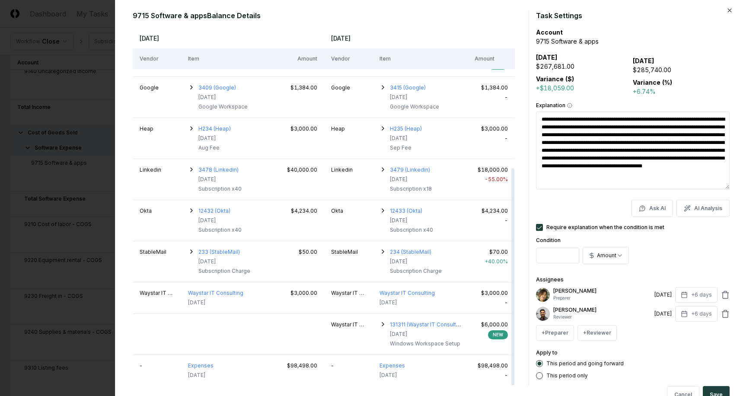
click at [598, 177] on textarea "**********" at bounding box center [633, 151] width 194 height 78
click at [73, 278] on div at bounding box center [370, 198] width 740 height 396
type textarea "*"
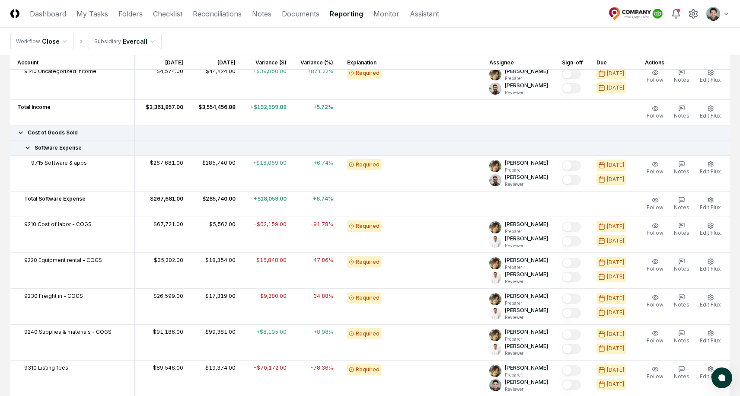
scroll to position [0, 0]
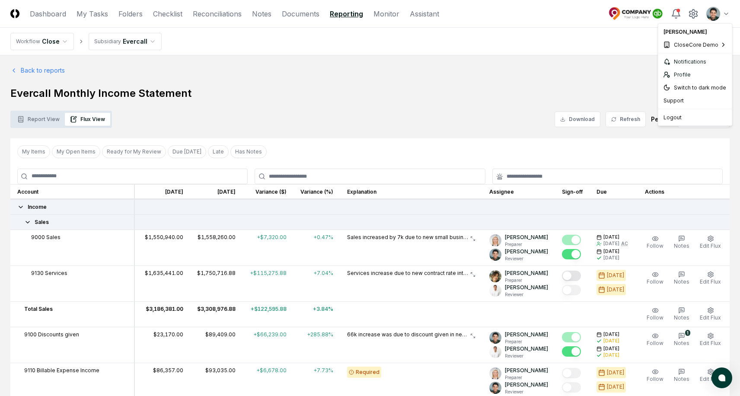
click at [618, 69] on span "NetSuite Demo" at bounding box center [614, 73] width 39 height 8
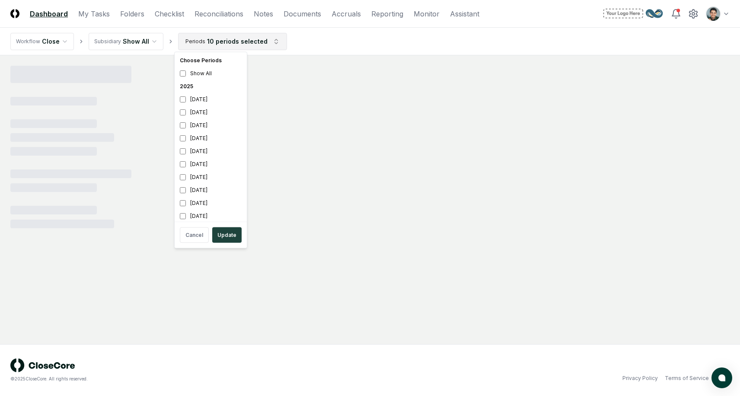
click at [253, 43] on html "CloseCore Dashboard My Tasks Folders Checklist Reconciliations Notes Documents …" at bounding box center [370, 198] width 740 height 396
click at [186, 86] on div "2025" at bounding box center [210, 86] width 69 height 13
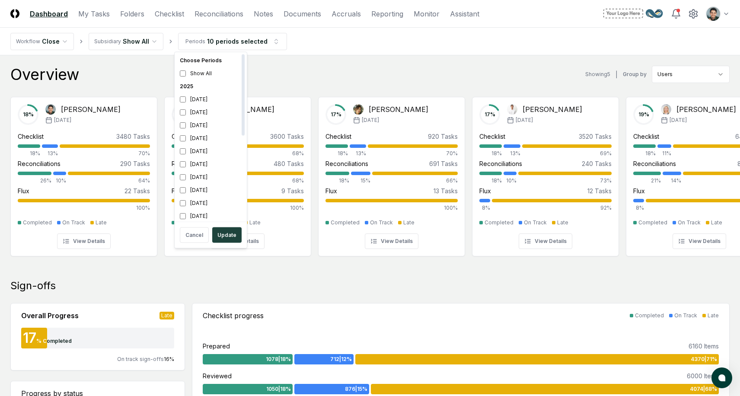
click at [185, 86] on div "2025" at bounding box center [210, 86] width 69 height 13
click at [218, 232] on button "Update" at bounding box center [226, 235] width 29 height 16
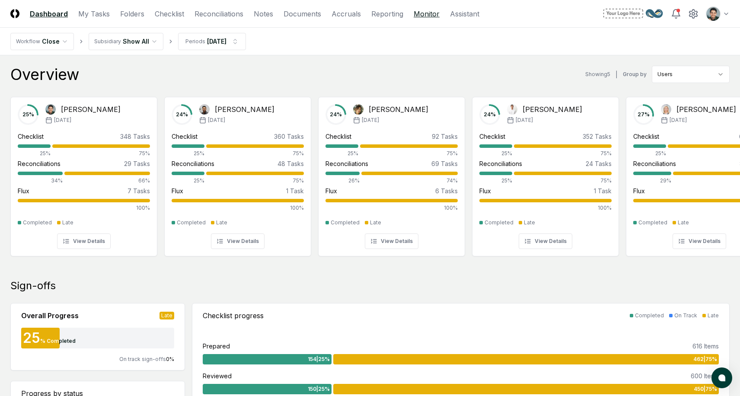
click at [416, 14] on link "Monitor" at bounding box center [427, 14] width 26 height 10
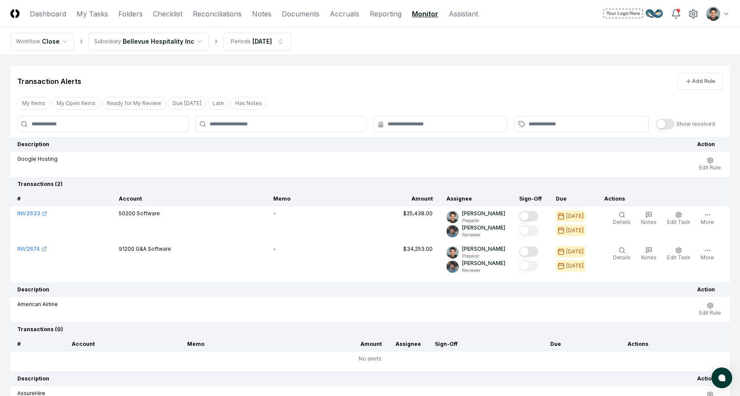
click at [493, 80] on div "Transaction Alerts Add Rule" at bounding box center [369, 78] width 719 height 24
click at [707, 164] on span "Edit Rule" at bounding box center [710, 167] width 22 height 6
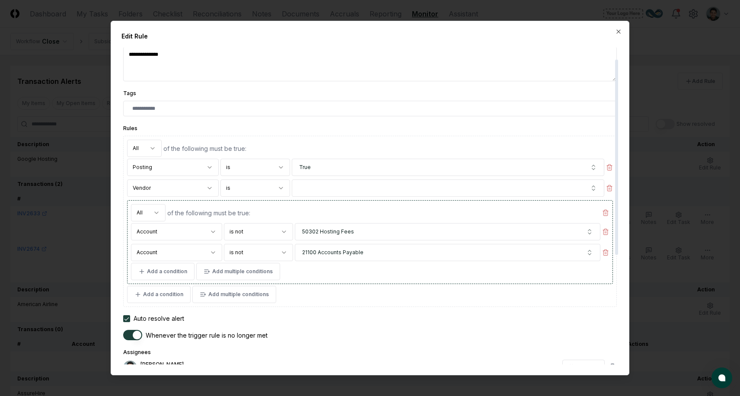
scroll to position [41, 0]
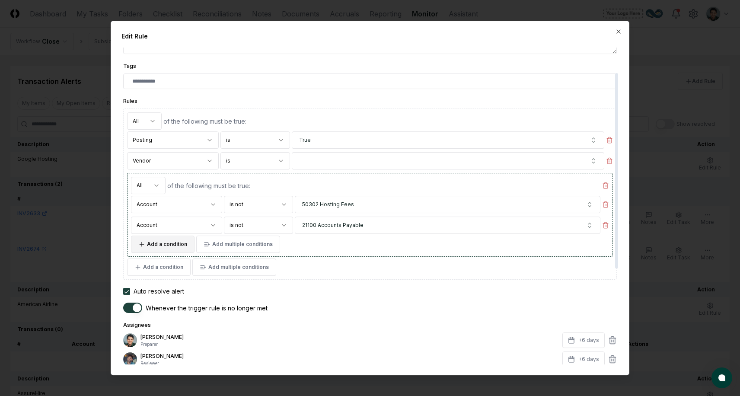
click at [172, 243] on button "Add a condition" at bounding box center [163, 244] width 64 height 17
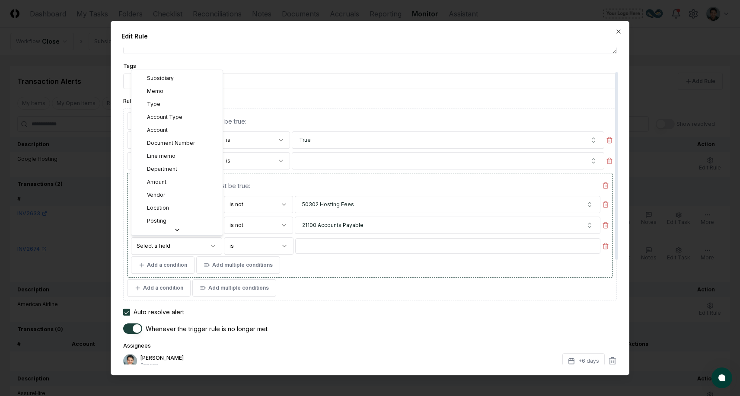
click at [180, 253] on body "CloseCore Dashboard My Tasks Folders Checklist Reconciliations Notes Documents …" at bounding box center [370, 259] width 740 height 518
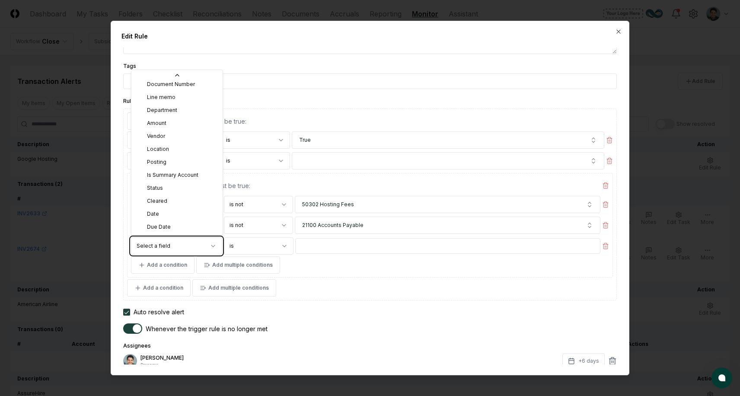
click at [317, 245] on body "CloseCore Dashboard My Tasks Folders Checklist Reconciliations Notes Documents …" at bounding box center [370, 259] width 740 height 518
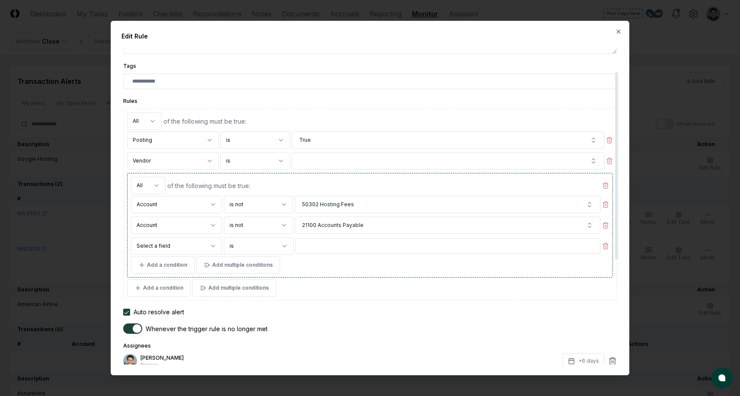
click at [273, 245] on body "CloseCore Dashboard My Tasks Folders Checklist Reconciliations Notes Documents …" at bounding box center [370, 259] width 740 height 518
click at [361, 255] on body "CloseCore Dashboard My Tasks Folders Checklist Reconciliations Notes Documents …" at bounding box center [370, 259] width 740 height 518
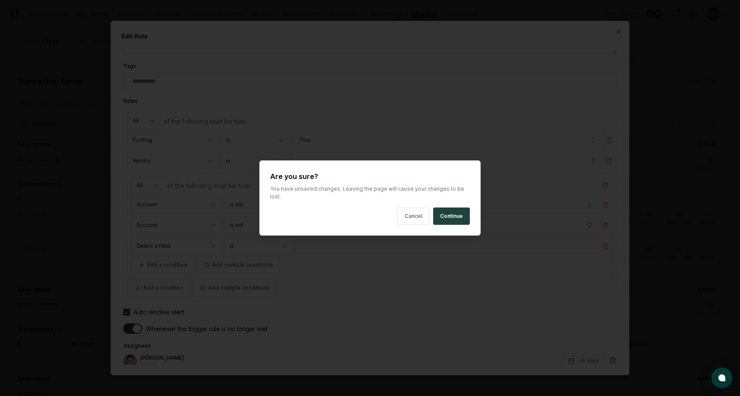
click at [77, 288] on body "CloseCore Dashboard My Tasks Folders Checklist Reconciliations Notes Documents …" at bounding box center [370, 259] width 740 height 518
click at [441, 214] on button "Continue" at bounding box center [451, 216] width 37 height 17
type textarea "*"
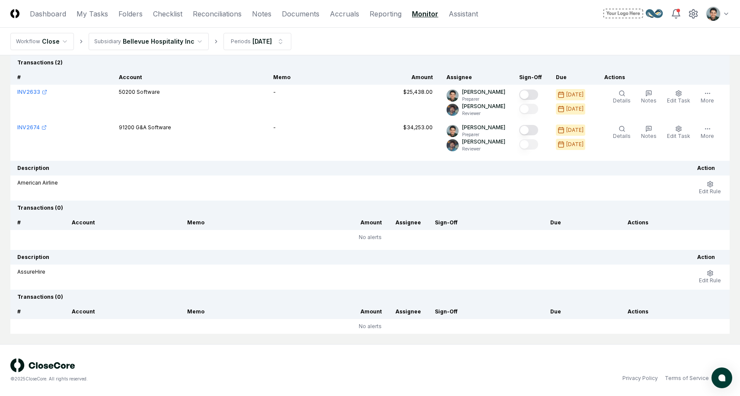
scroll to position [0, 0]
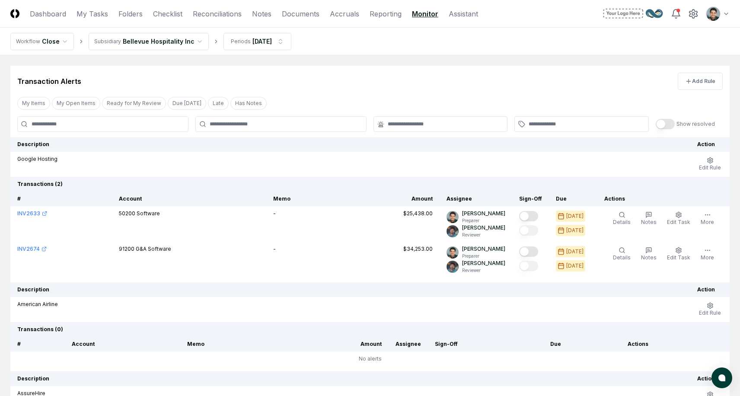
click at [356, 56] on main "Transaction Alerts Add Rule My Items My Open Items Ready for My Review Due Toda…" at bounding box center [370, 260] width 740 height 410
click at [345, 16] on link "Accruals" at bounding box center [344, 14] width 29 height 10
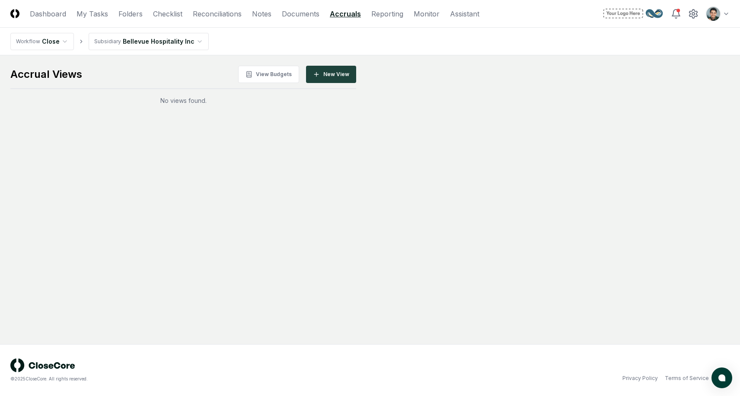
click at [412, 71] on main "Accrual Views View Budgets New View No views found." at bounding box center [369, 85] width 719 height 39
click at [711, 14] on html "CloseCore Dashboard My Tasks Folders Checklist Reconciliations Notes Documents …" at bounding box center [370, 198] width 740 height 396
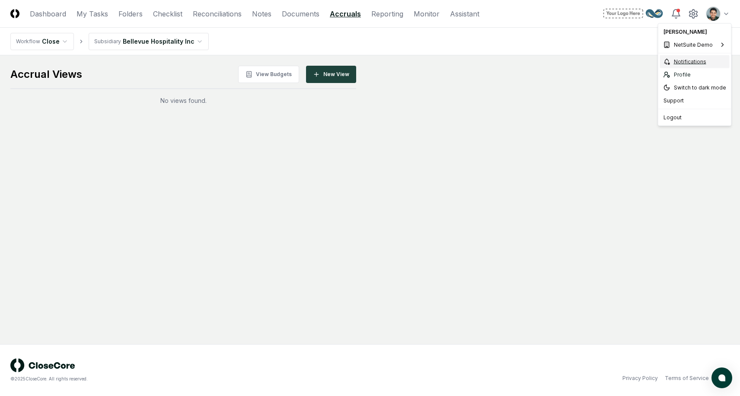
click at [668, 60] on icon at bounding box center [667, 61] width 7 height 7
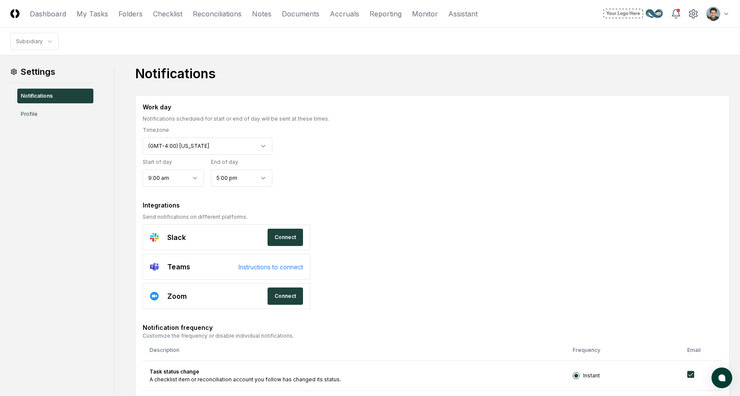
click at [692, 15] on icon at bounding box center [693, 14] width 10 height 10
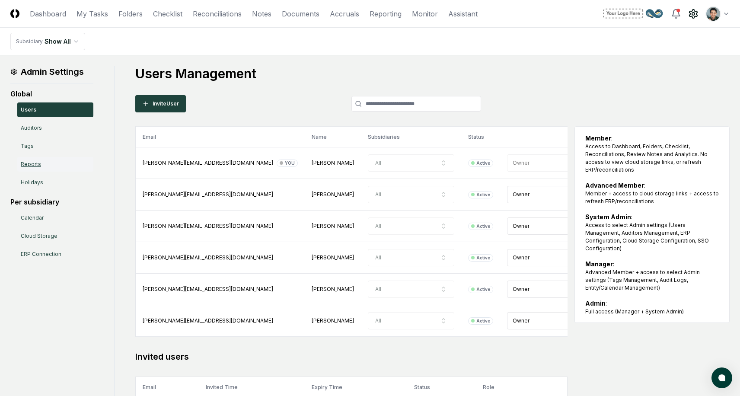
click at [32, 166] on link "Reports" at bounding box center [55, 164] width 76 height 15
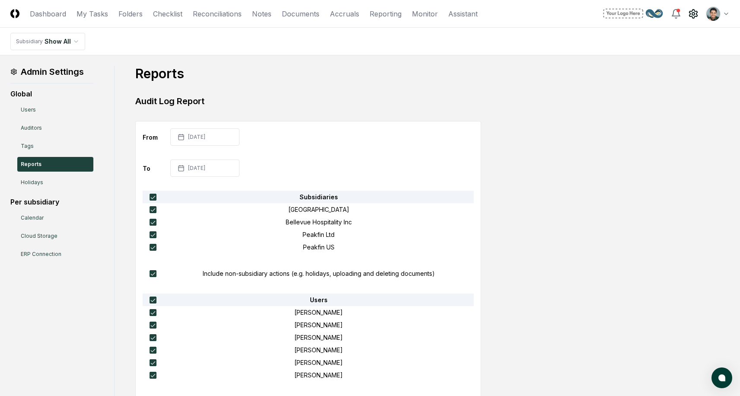
click at [461, 63] on main "Admin Settings Global Users Auditors Tags Reports Holidays Per subsidiary Calen…" at bounding box center [370, 388] width 740 height 666
click at [473, 86] on div "Reports Audit Log Report From 2025-01-01 To 2025-10-08 Subsidiaries Astoria Poi…" at bounding box center [308, 388] width 346 height 645
